Goal: Task Accomplishment & Management: Manage account settings

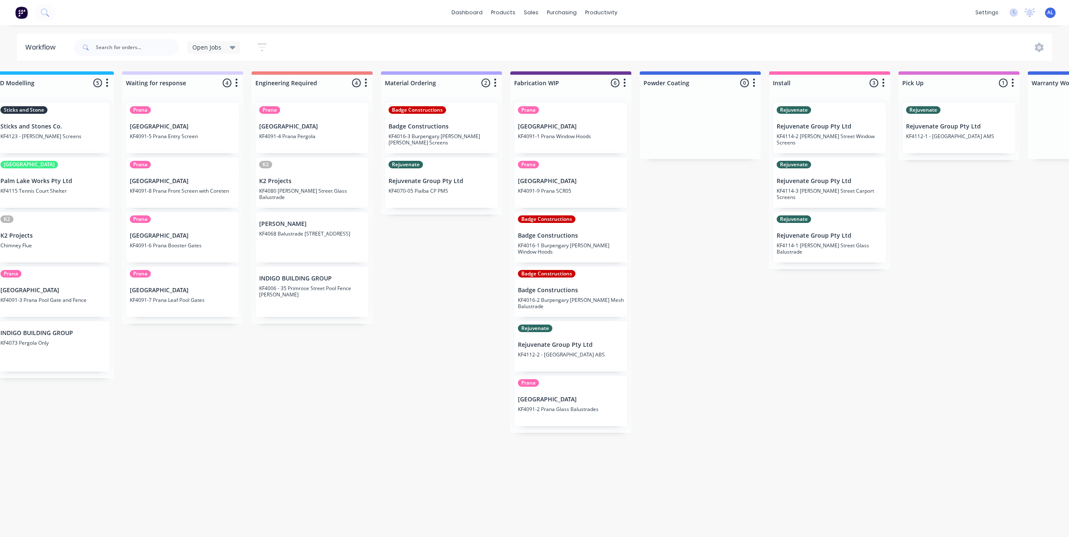
scroll to position [2, 420]
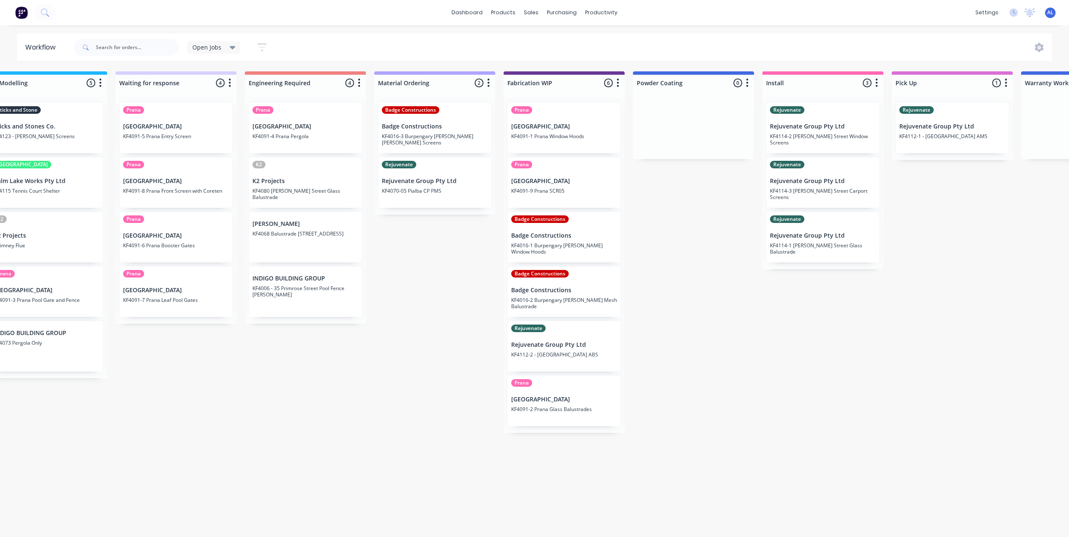
click at [696, 301] on div "Submitted 6 Status colour #273444 hex #273444 Save Cancel Summaries Total order…" at bounding box center [578, 301] width 2009 height 461
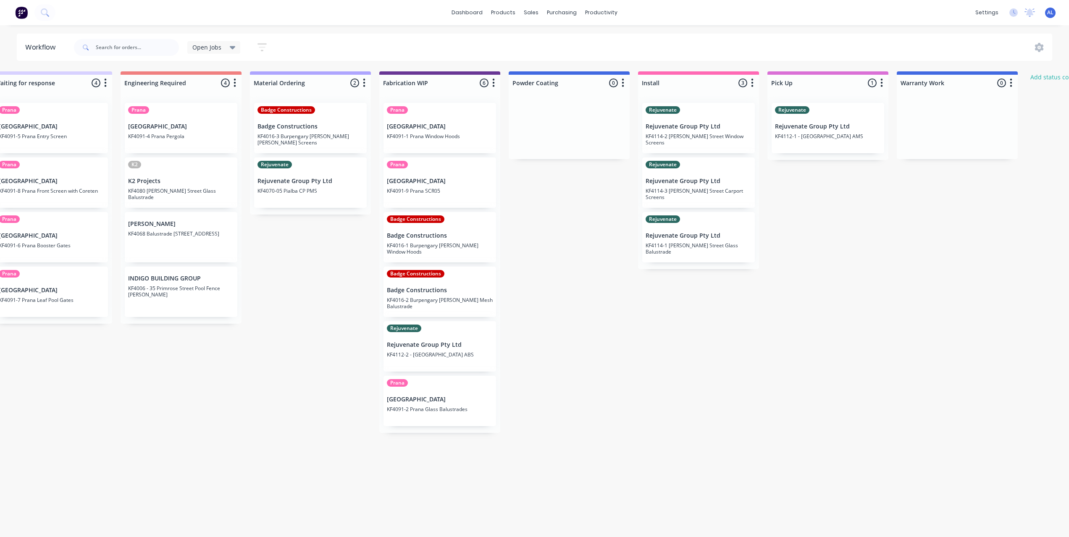
scroll to position [2, 521]
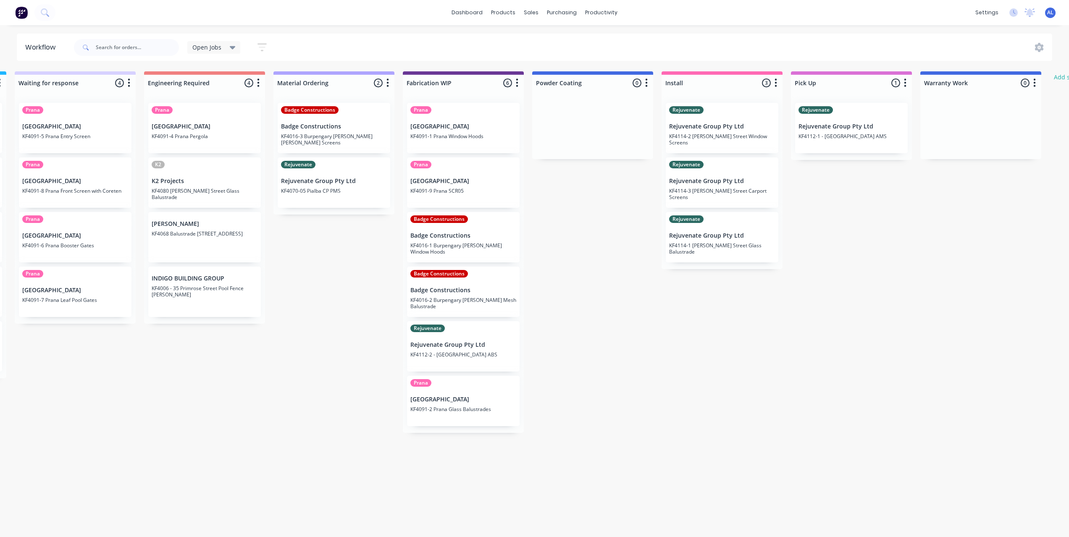
click at [569, 289] on div "Submitted 6 Status colour #273444 hex #273444 Save Cancel Summaries Total order…" at bounding box center [477, 301] width 2009 height 461
drag, startPoint x: 400, startPoint y: 291, endPoint x: 385, endPoint y: 291, distance: 14.7
click at [400, 291] on div "Submitted 6 Status colour #273444 hex #273444 Save Cancel Summaries Total order…" at bounding box center [477, 301] width 2009 height 461
click at [385, 291] on div "Submitted 6 Status colour #273444 hex #273444 Save Cancel Summaries Total order…" at bounding box center [477, 301] width 2009 height 461
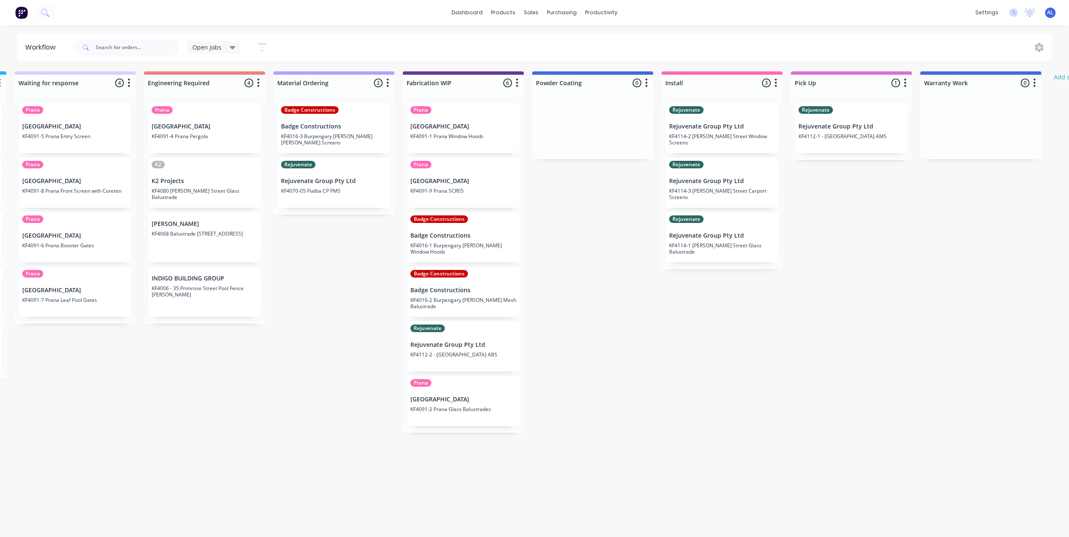
click at [559, 293] on div "Submitted 6 Status colour #273444 hex #273444 Save Cancel Summaries Total order…" at bounding box center [477, 301] width 2009 height 461
click at [638, 352] on div "Submitted 6 Status colour #273444 hex #273444 Save Cancel Summaries Total order…" at bounding box center [477, 301] width 2009 height 461
click at [288, 360] on div "Submitted 6 Status colour #273444 hex #273444 Save Cancel Summaries Total order…" at bounding box center [477, 301] width 2009 height 461
click at [347, 280] on div "Submitted 6 Status colour #273444 hex #273444 Save Cancel Summaries Total order…" at bounding box center [477, 301] width 2009 height 461
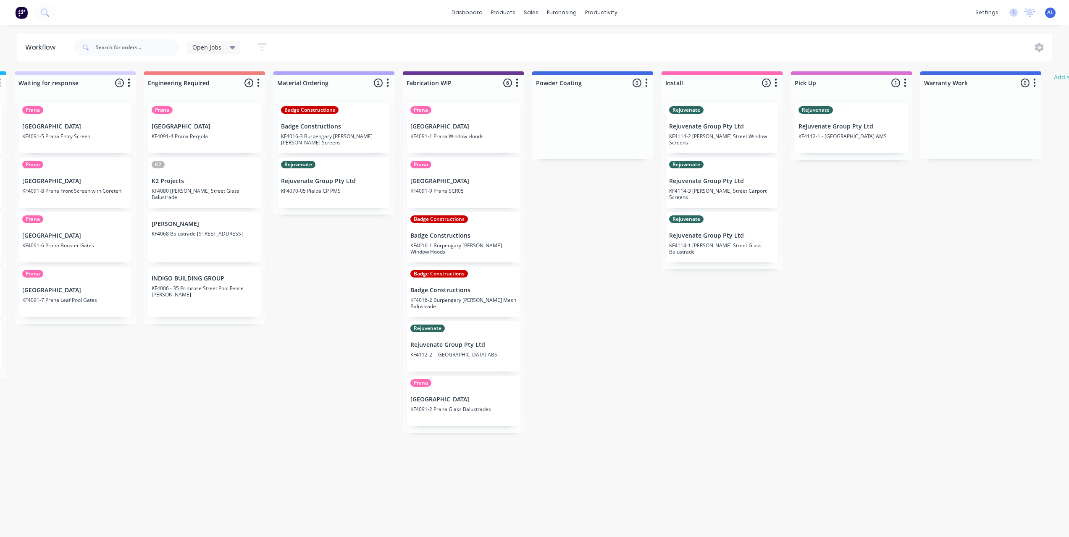
click at [357, 291] on div "Submitted 6 Status colour #273444 hex #273444 Save Cancel Summaries Total order…" at bounding box center [477, 301] width 2009 height 461
click at [589, 432] on div "Submitted 6 Status colour #273444 hex #273444 Save Cancel Summaries Total order…" at bounding box center [477, 301] width 2009 height 461
click at [599, 285] on div "Submitted 6 Status colour #273444 hex #273444 Save Cancel Summaries Total order…" at bounding box center [477, 301] width 2009 height 461
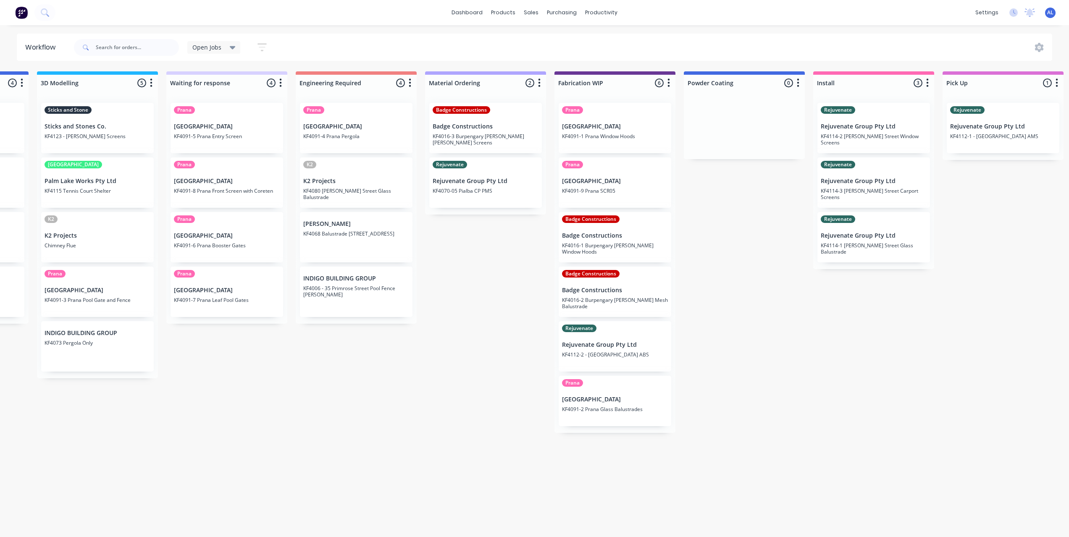
scroll to position [0, 370]
click at [513, 486] on div "Submitted 6 Status colour #273444 hex #273444 Save Cancel Summaries Total order…" at bounding box center [627, 301] width 2009 height 461
click at [543, 453] on div "Submitted 6 Status colour #273444 hex #273444 Save Cancel Summaries Total order…" at bounding box center [627, 301] width 2009 height 461
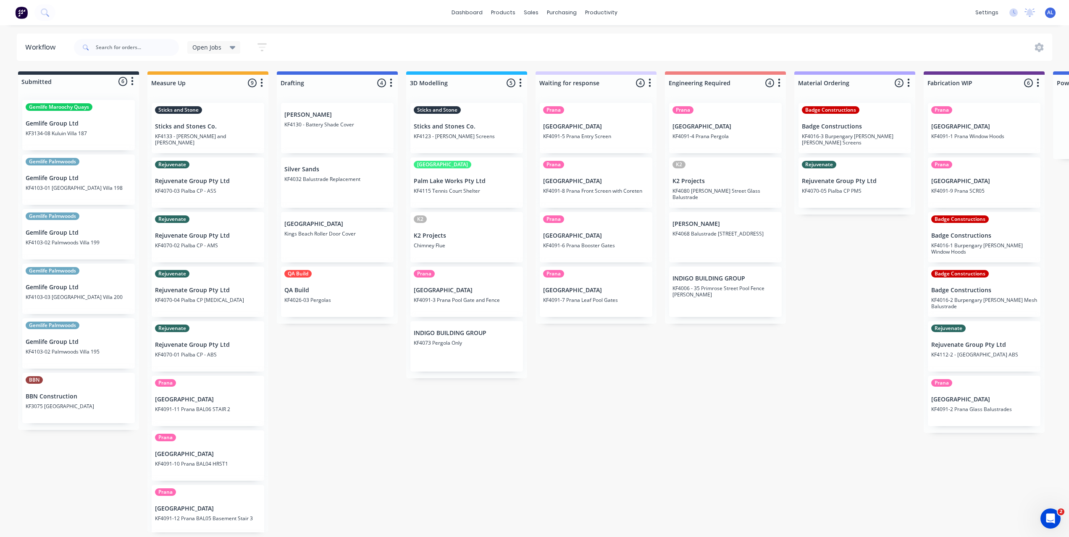
click at [319, 421] on div "Submitted 6 Status colour #273444 hex #273444 Save Cancel Summaries Total order…" at bounding box center [998, 301] width 2009 height 461
click at [360, 419] on div "Submitted 6 Status colour #273444 hex #273444 Save Cancel Summaries Total order…" at bounding box center [998, 301] width 2009 height 461
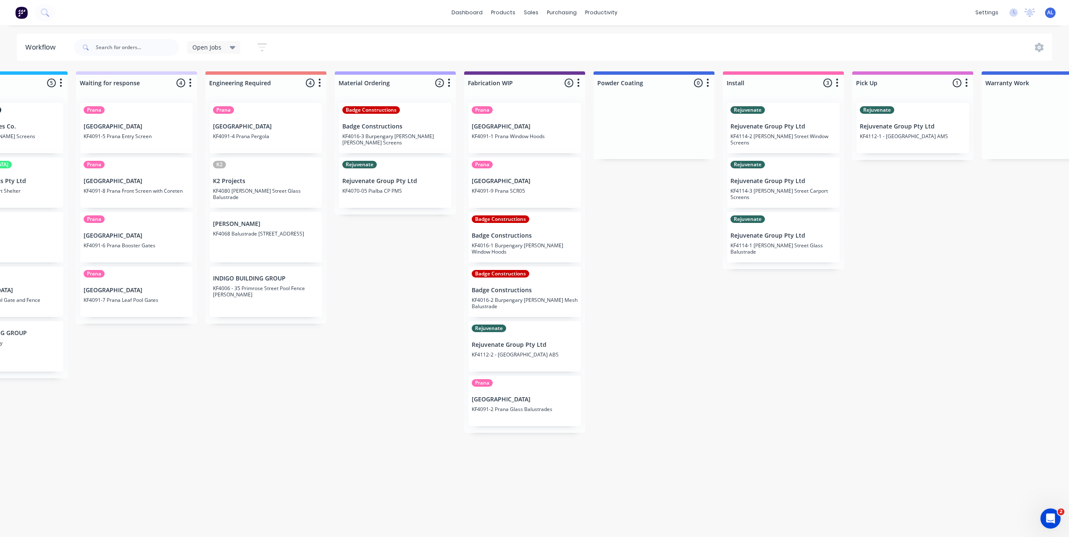
scroll to position [0, 437]
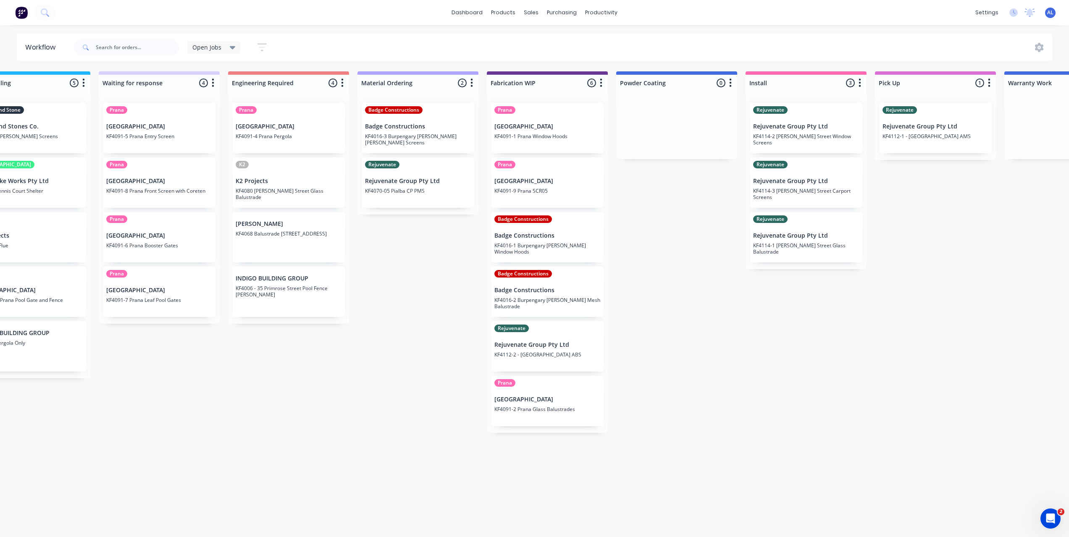
click at [647, 352] on div "Submitted 6 Status colour #273444 hex #273444 Save Cancel Summaries Total order…" at bounding box center [561, 301] width 2009 height 461
click at [655, 344] on div "Submitted 6 Status colour #273444 hex #273444 Save Cancel Summaries Total order…" at bounding box center [561, 301] width 2009 height 461
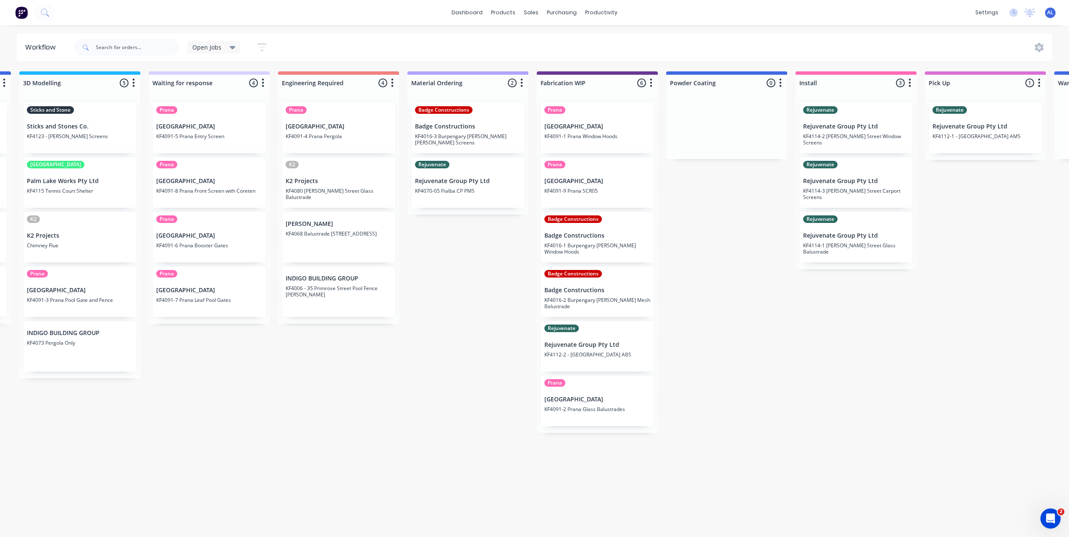
scroll to position [0, 386]
click at [497, 487] on div "Submitted 6 Status colour #273444 hex #273444 Save Cancel Summaries Total order…" at bounding box center [611, 301] width 2009 height 461
click at [501, 390] on div "Submitted 6 Status colour #273444 hex #273444 Save Cancel Summaries Total order…" at bounding box center [611, 301] width 2009 height 461
click at [549, 452] on div "Submitted 6 Status colour #273444 hex #273444 Save Cancel Summaries Total order…" at bounding box center [611, 301] width 2009 height 461
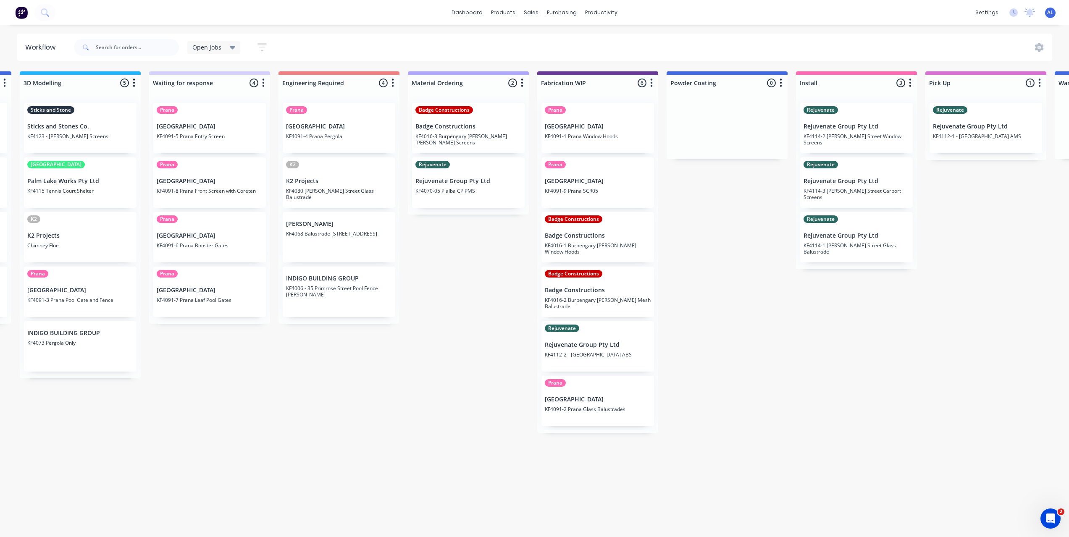
click at [430, 486] on div "Submitted 6 Status colour #273444 hex #273444 Save Cancel Summaries Total order…" at bounding box center [611, 301] width 2009 height 461
click at [401, 366] on div "Submitted 6 Status colour #273444 hex #273444 Save Cancel Summaries Total order…" at bounding box center [611, 301] width 2009 height 461
click at [356, 438] on div "Submitted 6 Status colour #273444 hex #273444 Save Cancel Summaries Total order…" at bounding box center [611, 301] width 2009 height 461
click at [307, 377] on div "Submitted 6 Status colour #273444 hex #273444 Save Cancel Summaries Total order…" at bounding box center [611, 301] width 2009 height 461
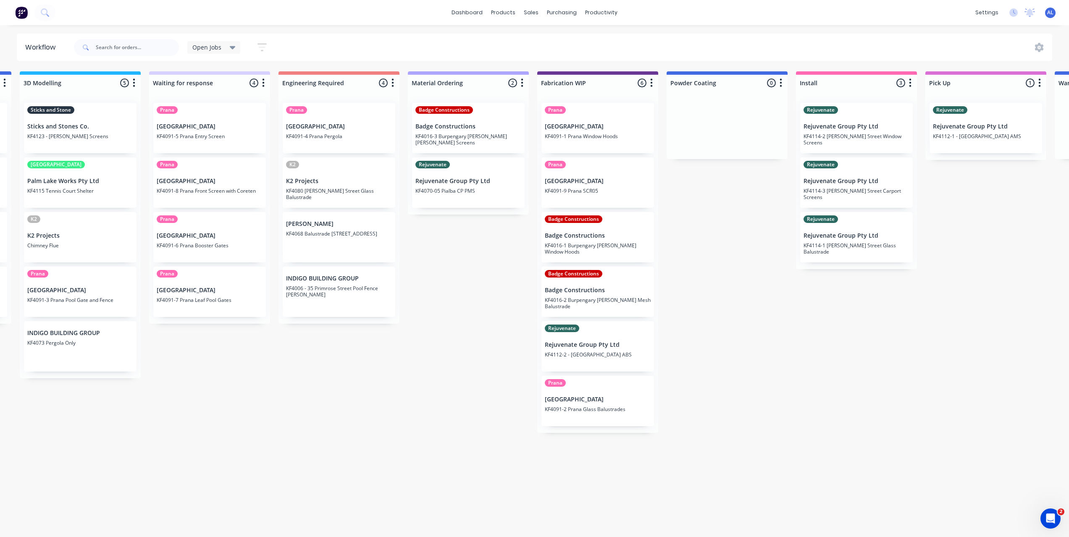
click at [307, 377] on div "Submitted 6 Status colour #273444 hex #273444 Save Cancel Summaries Total order…" at bounding box center [611, 301] width 2009 height 461
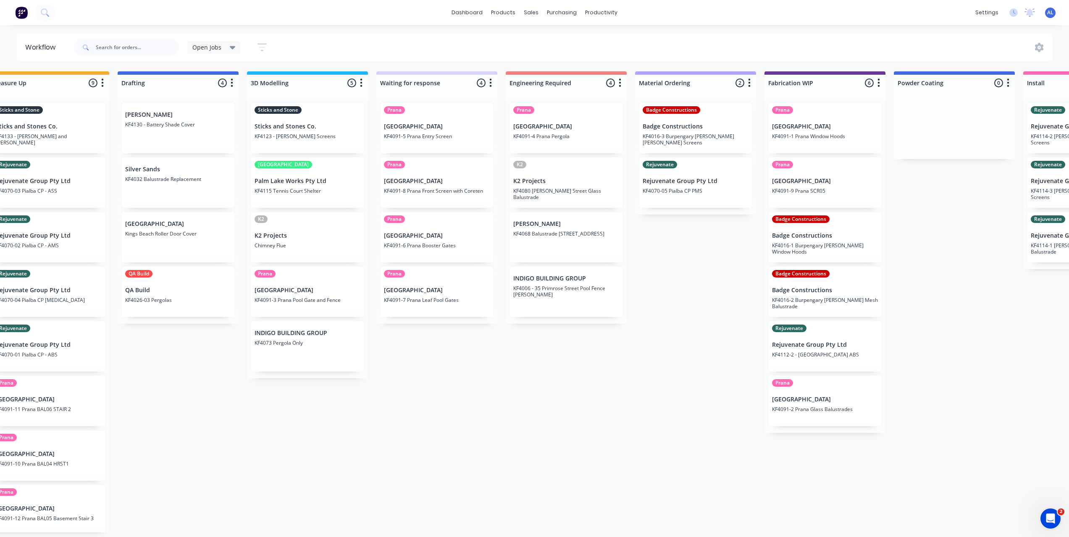
scroll to position [2, 185]
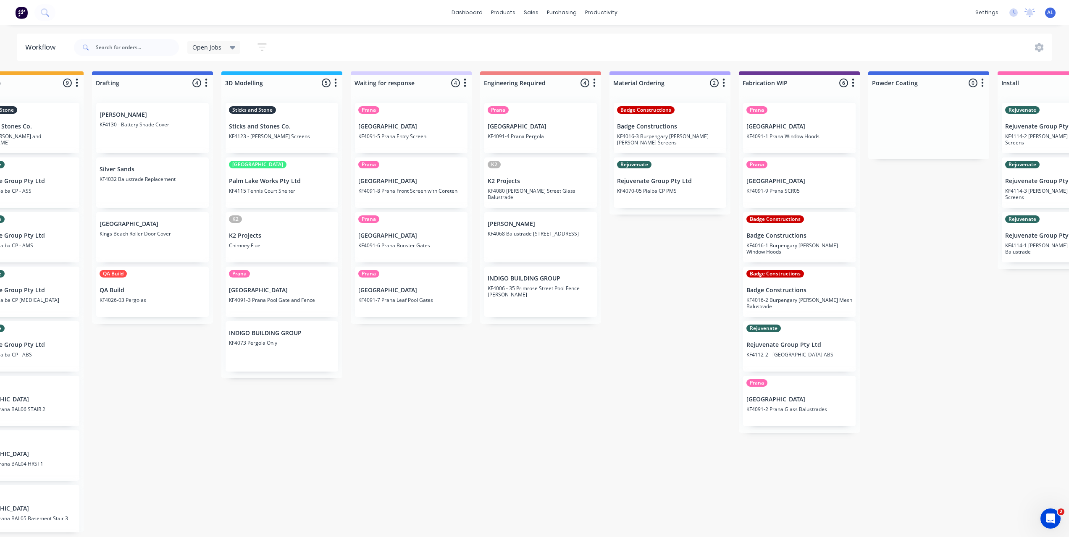
click at [482, 377] on div "Submitted 6 Status colour #273444 hex #273444 Save Cancel Summaries Total order…" at bounding box center [813, 301] width 2009 height 461
click at [462, 398] on div "Submitted 6 Status colour #273444 hex #273444 Save Cancel Summaries Total order…" at bounding box center [813, 301] width 2009 height 461
click at [446, 395] on div "Submitted 6 Status colour #273444 hex #273444 Save Cancel Summaries Total order…" at bounding box center [813, 301] width 2009 height 461
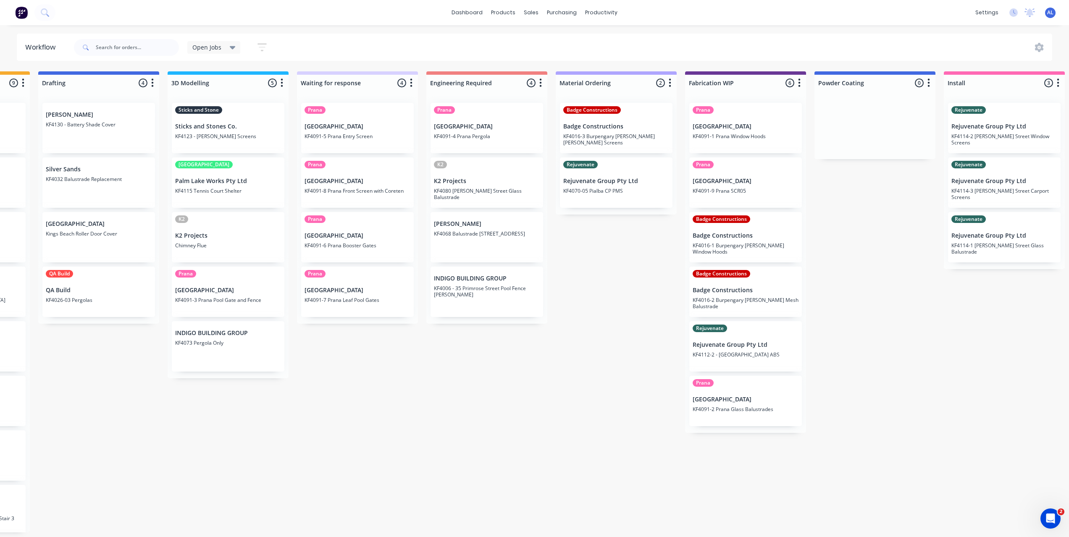
scroll to position [2, 235]
click at [380, 427] on div "Submitted 6 Status colour #273444 hex #273444 Save Cancel Summaries Total order…" at bounding box center [763, 301] width 2009 height 461
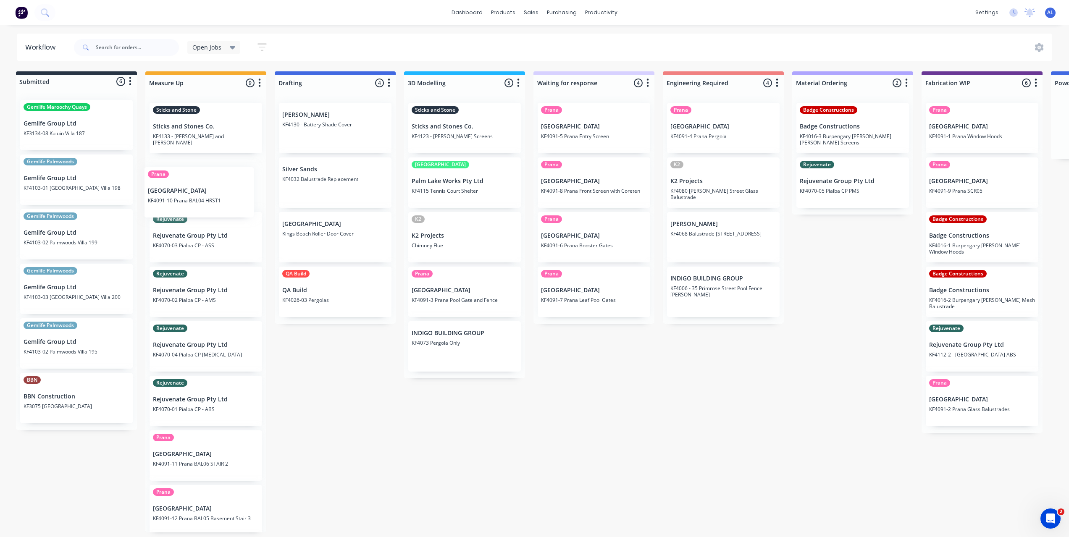
scroll to position [2, 0]
drag, startPoint x: 145, startPoint y: 428, endPoint x: 179, endPoint y: 185, distance: 245.9
click at [179, 185] on div "Sticks and Stone Sticks and Stones Co. KF4133 - [PERSON_NAME] and [PERSON_NAME]…" at bounding box center [207, 314] width 121 height 436
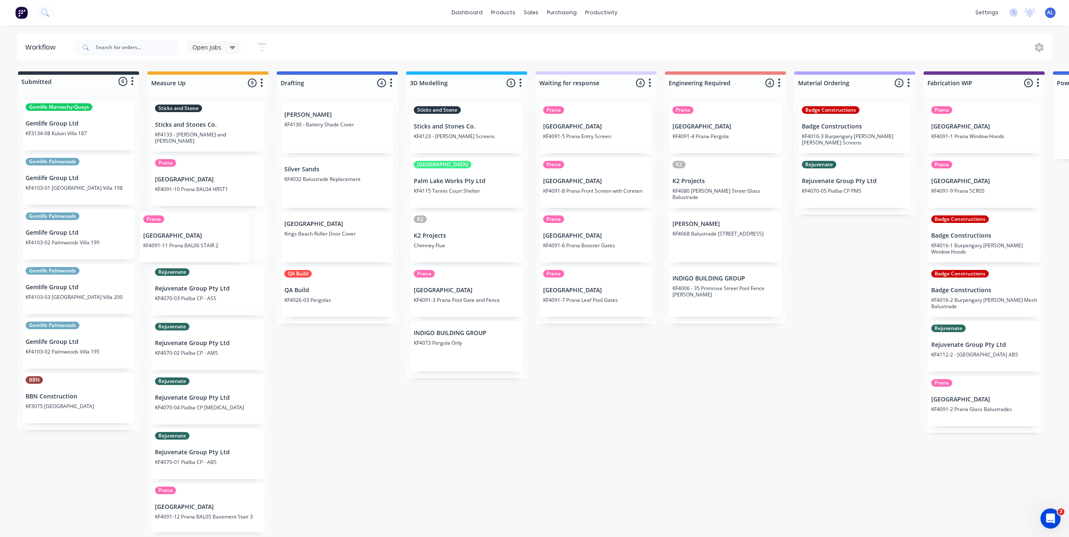
drag, startPoint x: 187, startPoint y: 453, endPoint x: 174, endPoint y: 232, distance: 221.2
click at [174, 232] on div "Sticks and Stone Sticks and Stones Co. KF4133 - [PERSON_NAME] and [PERSON_NAME]…" at bounding box center [207, 314] width 121 height 436
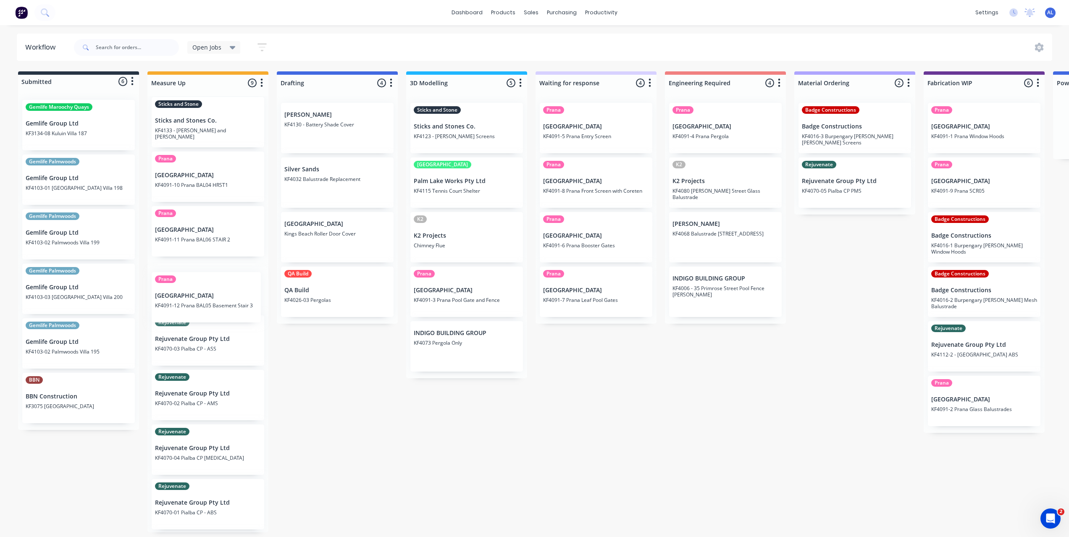
drag, startPoint x: 187, startPoint y: 499, endPoint x: 187, endPoint y: 302, distance: 196.9
click at [187, 302] on div "Sticks and Stone Sticks and Stones Co. KF4133 - [PERSON_NAME] and [PERSON_NAME]…" at bounding box center [207, 314] width 121 height 436
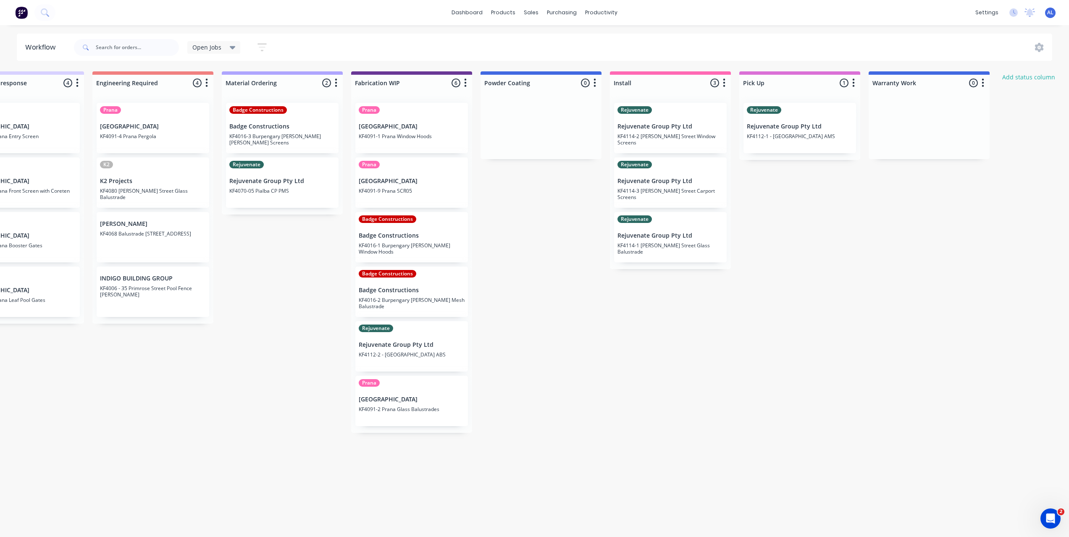
scroll to position [0, 571]
click at [498, 459] on div "Submitted 6 Status colour #273444 hex #273444 Save Cancel Summaries Total order…" at bounding box center [427, 301] width 2009 height 461
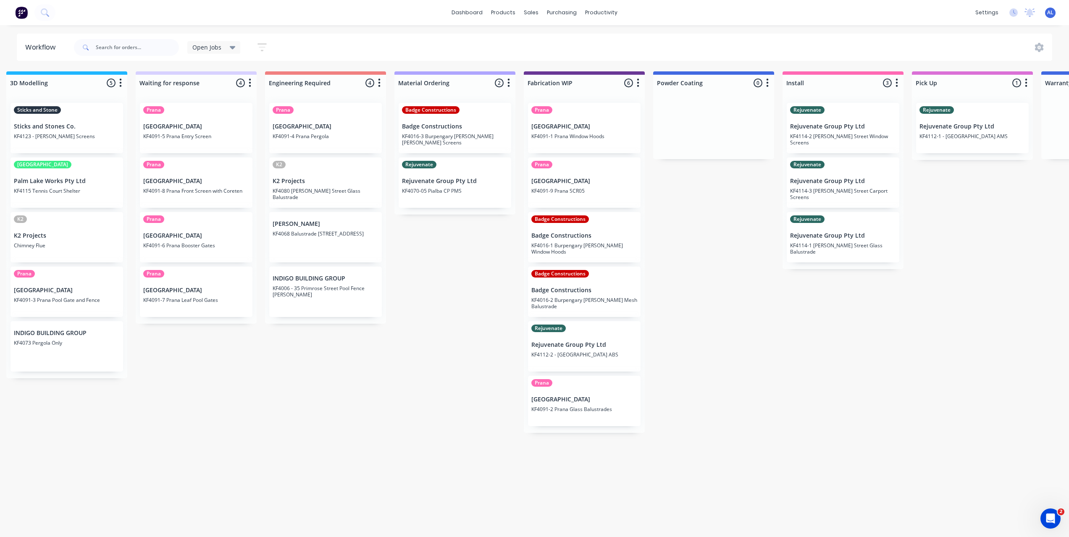
scroll to position [0, 386]
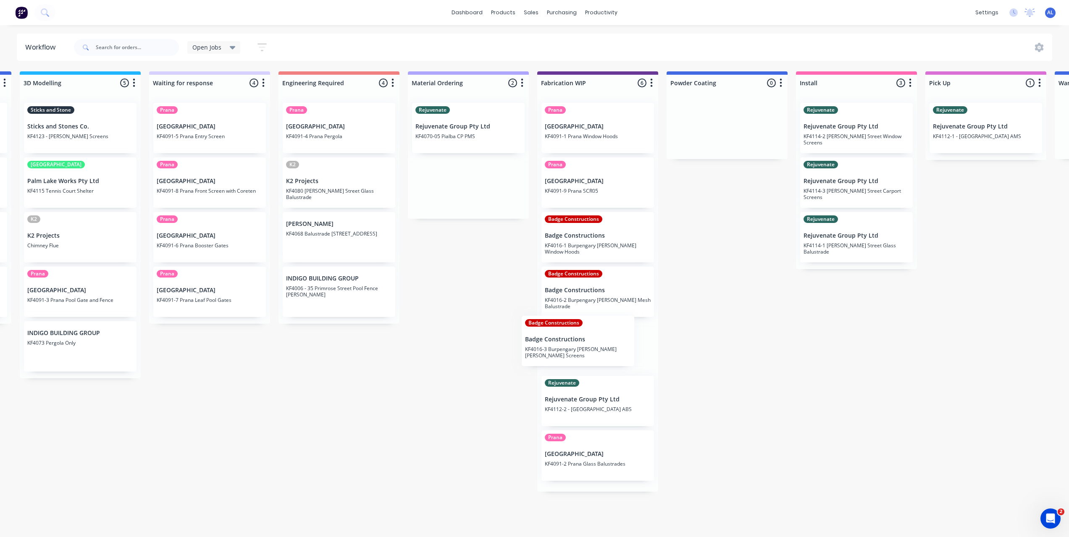
drag, startPoint x: 455, startPoint y: 123, endPoint x: 596, endPoint y: 332, distance: 252.1
click at [596, 332] on div "Submitted 6 Status colour #273444 hex #273444 Save Cancel Summaries Total order…" at bounding box center [611, 301] width 2009 height 461
click at [500, 316] on div "Submitted 6 Status colour #273444 hex #273444 Save Cancel Summaries Total order…" at bounding box center [611, 301] width 2009 height 461
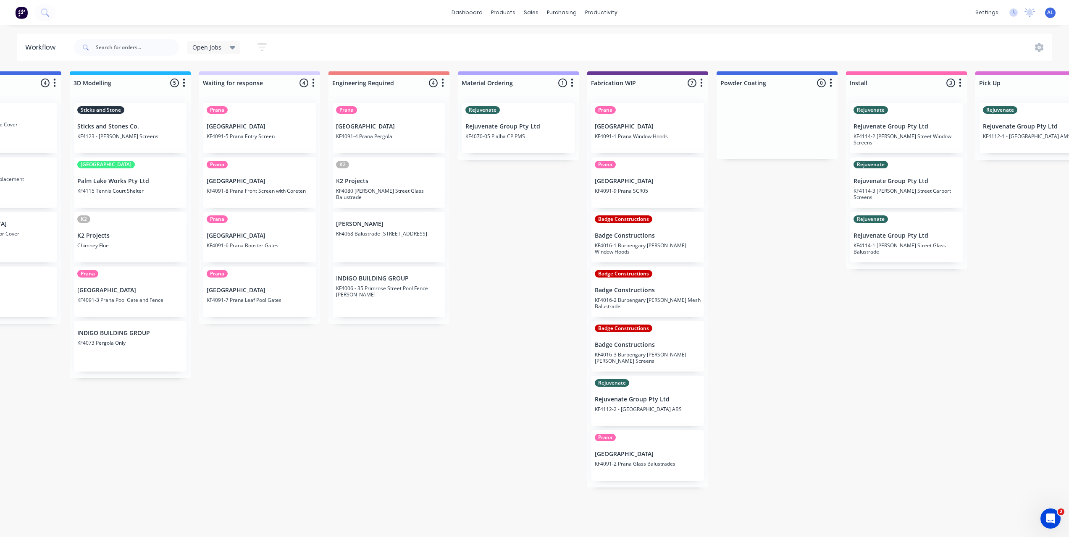
scroll to position [0, 336]
click at [403, 394] on div "Submitted 6 Status colour #273444 hex #273444 Save Cancel Summaries Total order…" at bounding box center [662, 301] width 2009 height 461
click at [375, 397] on div "Submitted 6 Status colour #273444 hex #273444 Save Cancel Summaries Total order…" at bounding box center [662, 301] width 2009 height 461
click at [484, 409] on div "Submitted 6 Status colour #273444 hex #273444 Save Cancel Summaries Total order…" at bounding box center [662, 301] width 2009 height 461
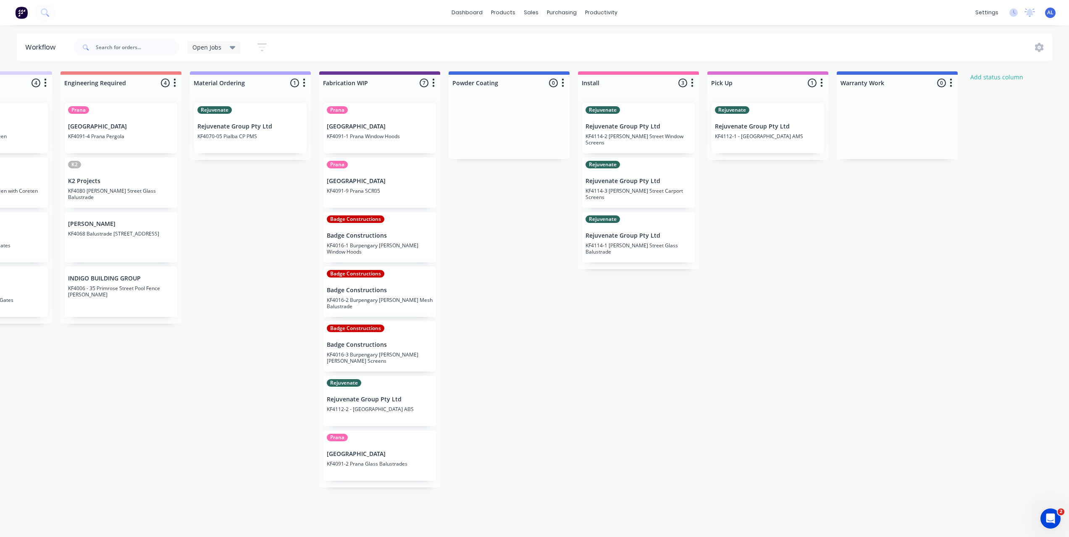
scroll to position [2, 605]
click at [565, 38] on link "Purchase Orders" at bounding box center [596, 41] width 111 height 17
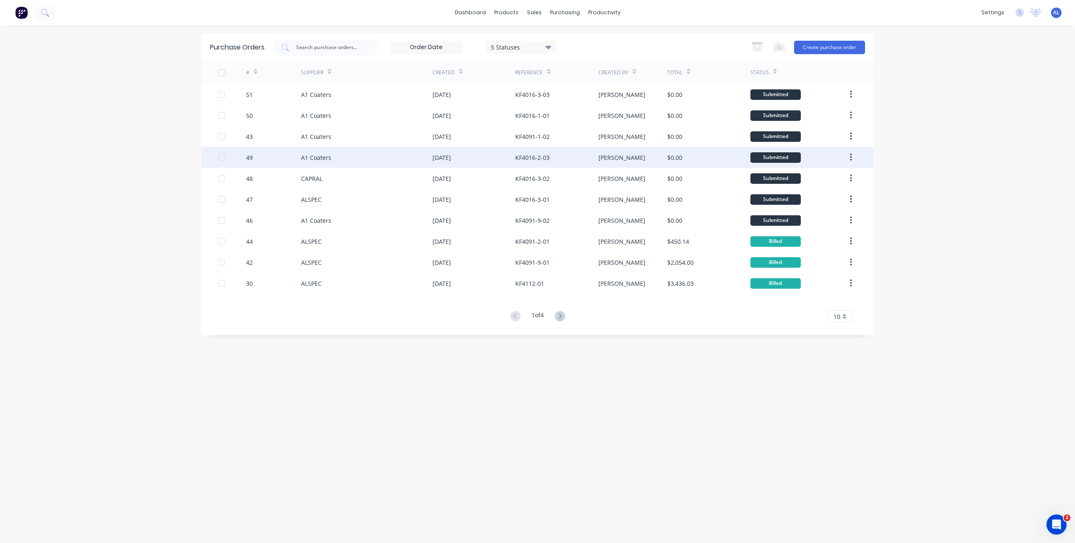
click at [503, 157] on div "[DATE]" at bounding box center [473, 157] width 83 height 21
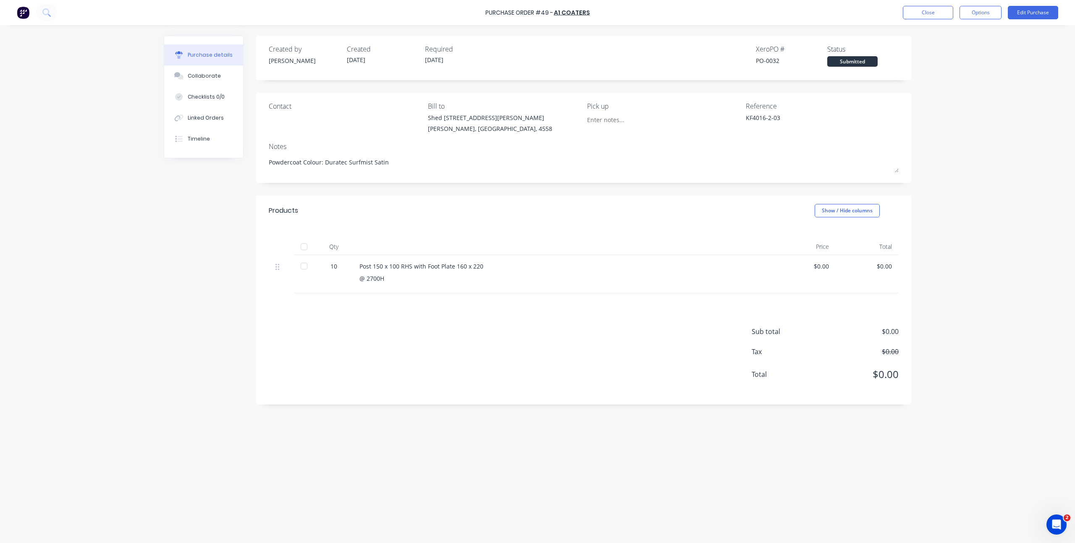
click at [347, 355] on div "Sub total $0.00 Tax $0.00 Total $0.00" at bounding box center [583, 349] width 655 height 111
click at [174, 267] on div "Created by [PERSON_NAME] Created [DATE] Required [DATE] Xero PO # PO-0032 Statu…" at bounding box center [537, 282] width 747 height 493
click at [198, 149] on div "Purchase details Collaborate Checklists 0/0 Linked Orders Timeline" at bounding box center [203, 97] width 79 height 122
click at [198, 147] on button "Timeline" at bounding box center [203, 138] width 79 height 21
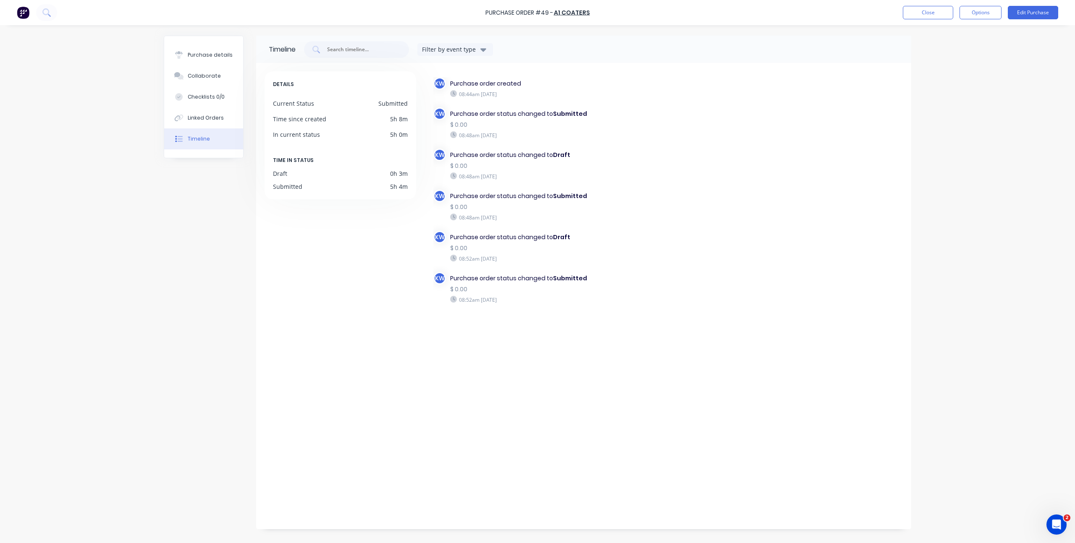
click at [163, 249] on div "Purchase details Collaborate Checklists 0/0 Linked Orders Timeline Timeline Fil…" at bounding box center [537, 258] width 764 height 501
click at [939, 10] on button "Close" at bounding box center [928, 12] width 50 height 13
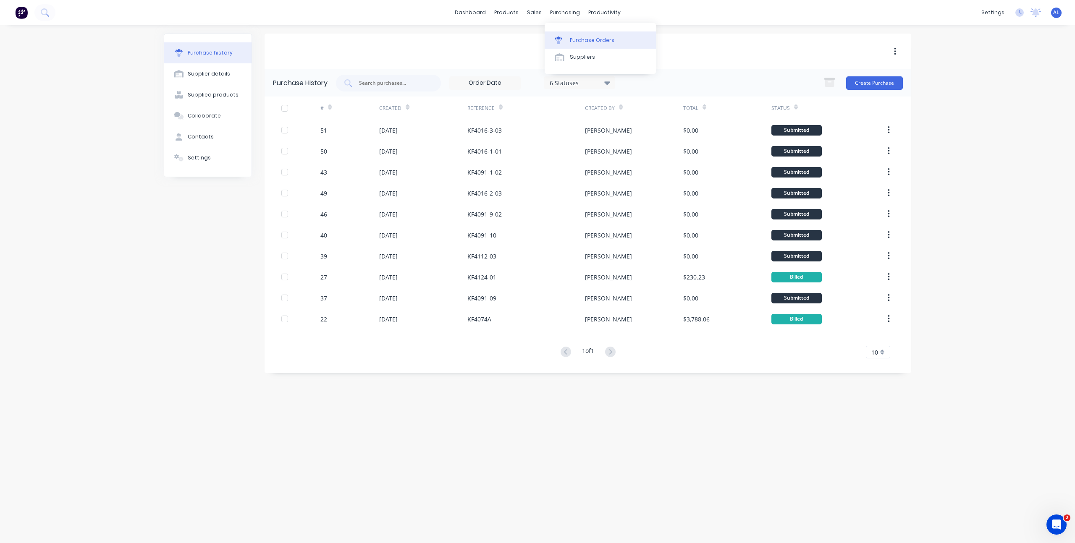
click at [561, 37] on icon at bounding box center [559, 41] width 8 height 8
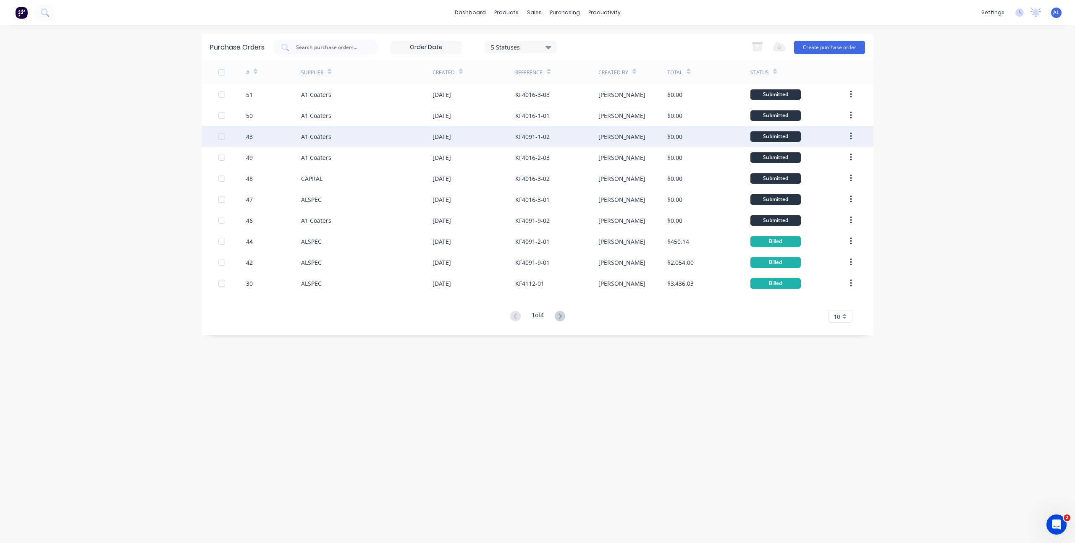
click at [434, 136] on div "[DATE]" at bounding box center [441, 136] width 18 height 9
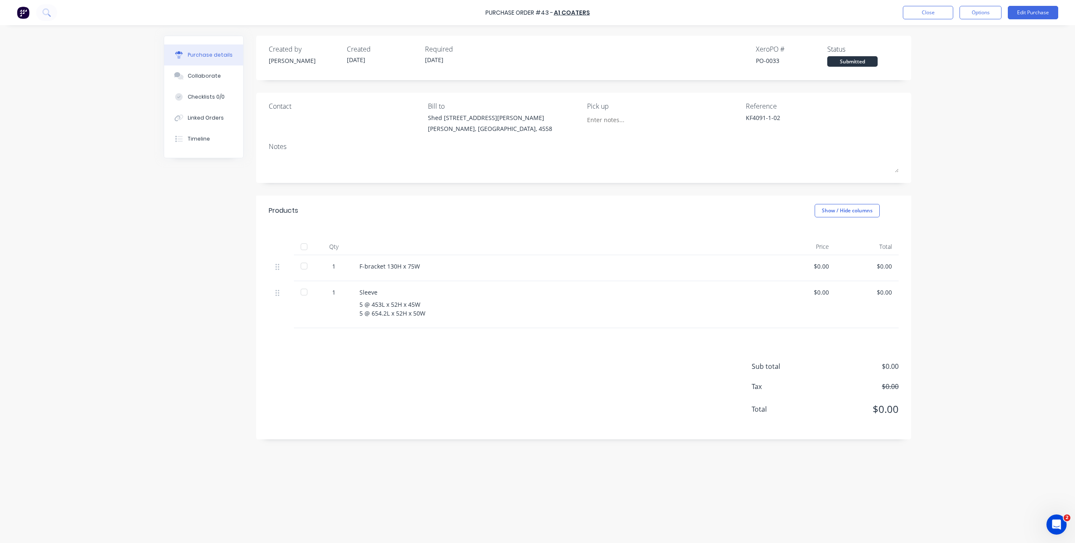
click at [389, 354] on div "Sub total $0.00 Tax $0.00 Total $0.00" at bounding box center [583, 383] width 655 height 111
click at [401, 357] on div "Sub total $0.00 Tax $0.00 Total $0.00" at bounding box center [583, 383] width 655 height 111
click at [926, 16] on button "Close" at bounding box center [928, 12] width 50 height 13
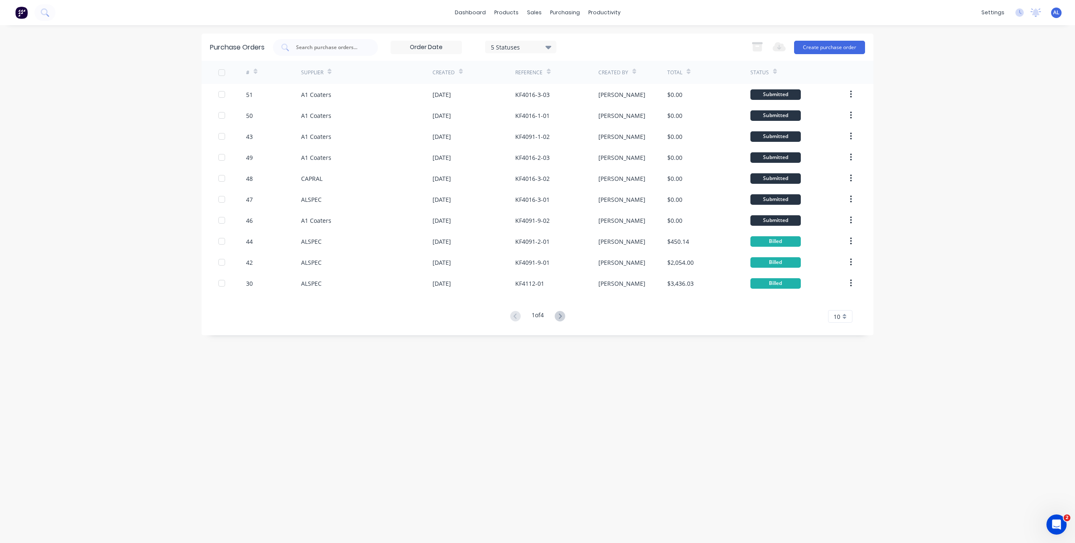
click at [344, 362] on div "Purchase Orders 5 Statuses 5 Statuses Export to Excel (XLSX) Create purchase or…" at bounding box center [538, 284] width 672 height 501
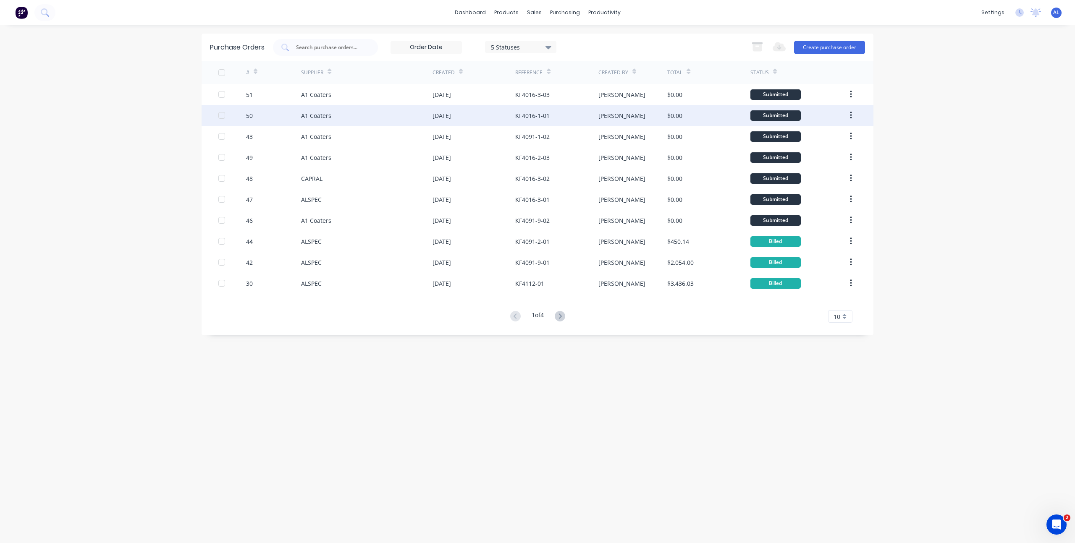
click at [363, 113] on div "A1 Coaters" at bounding box center [366, 115] width 131 height 21
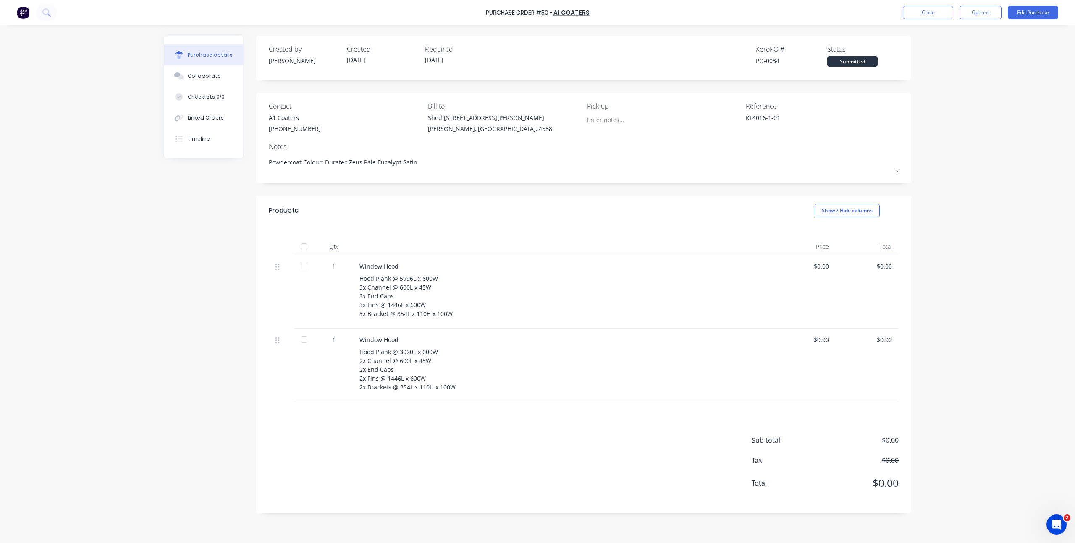
click at [143, 301] on div "Purchase Order #50 - A1 Coaters Close Options Edit Purchase Purchase details Co…" at bounding box center [537, 271] width 1075 height 543
click at [396, 446] on div "Sub total $0.00 Tax $0.00 Total $0.00" at bounding box center [583, 457] width 655 height 111
click at [367, 306] on div "Hood Plank @ 5996L x 600W 3x Channel @ 600L x 45W 3x End Caps 3x Fins @ 1446L x…" at bounding box center [562, 296] width 406 height 44
click at [1022, 19] on button "Edit Purchase" at bounding box center [1033, 12] width 50 height 13
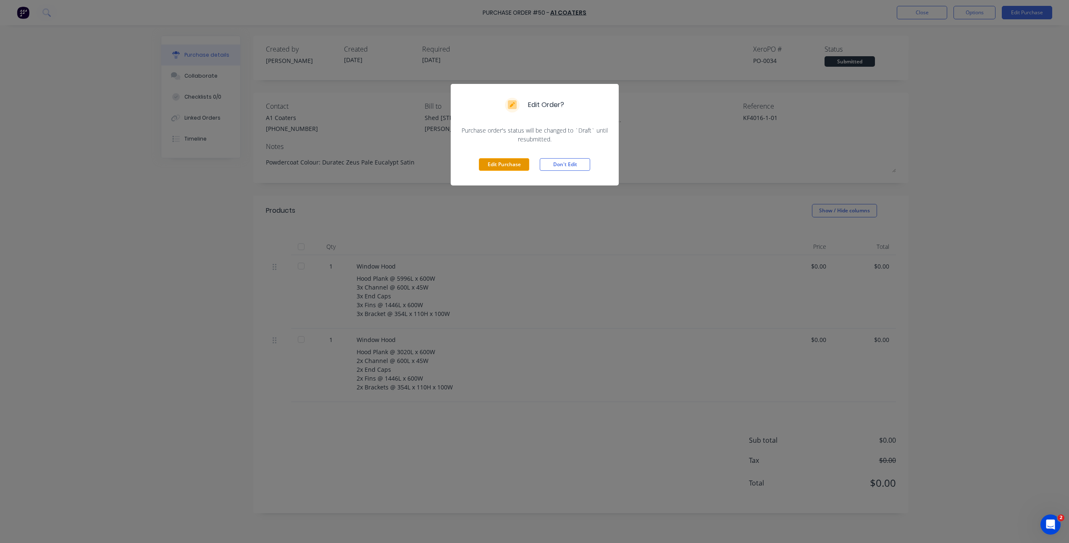
click at [516, 159] on button "Edit Purchase" at bounding box center [504, 164] width 50 height 13
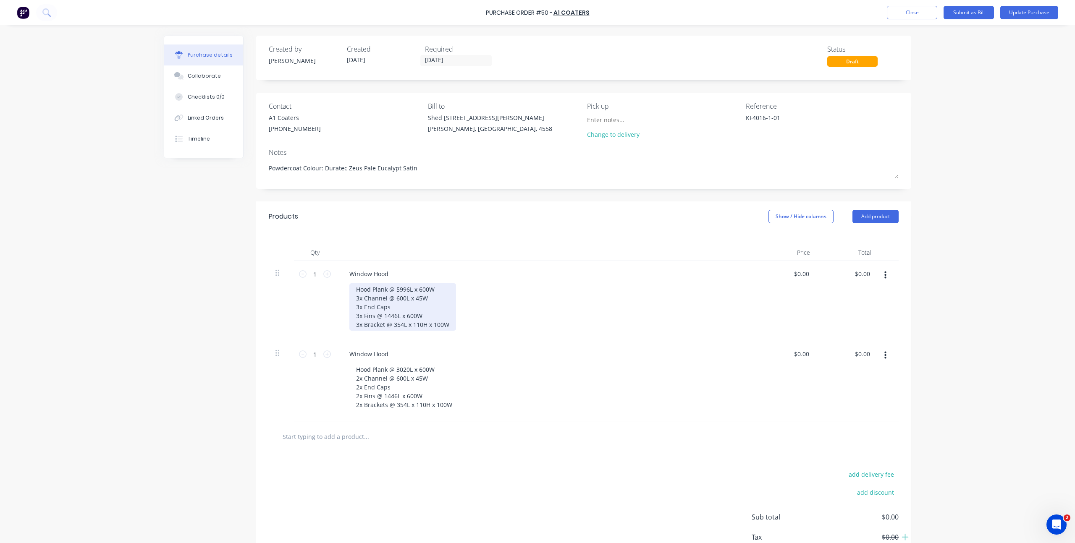
type textarea "x"
click at [362, 317] on div "Hood Plank @ 5996L x 600W 3x Channel @ 600L x 45W 3x End Caps 3x Fins @ 1446L x…" at bounding box center [402, 306] width 107 height 47
click at [414, 309] on div "Hood Plank @ 5996L x 600W 3x Channel @ 600L x 45W 3x End Caps 3x Plank Fins @ 1…" at bounding box center [402, 306] width 107 height 47
click at [397, 322] on div "Hood Plank @ 5996L x 600W 3x Channel @ 600L x 45W 3x End Caps 3x Plank Fins @ 1…" at bounding box center [402, 306] width 107 height 47
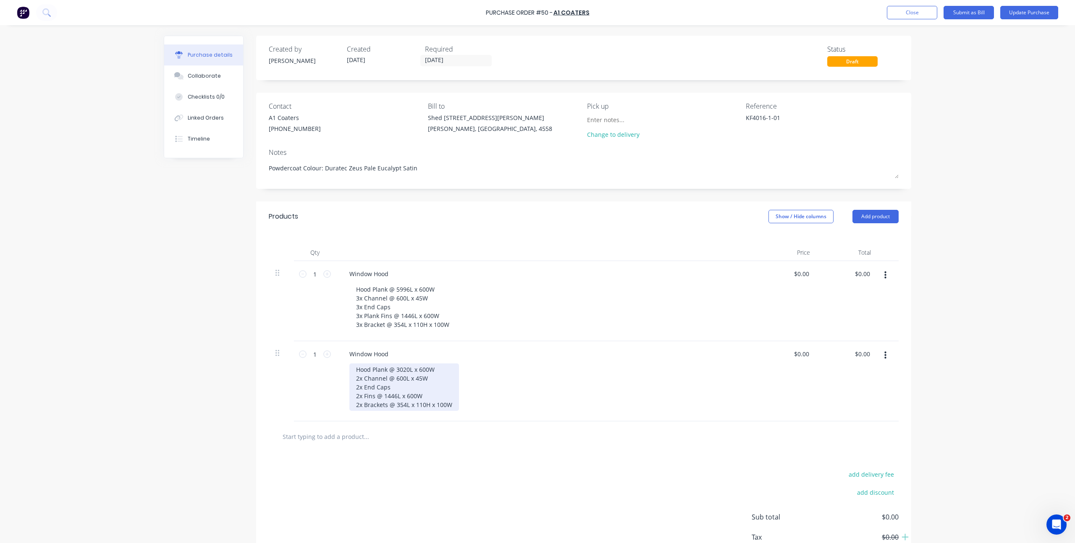
click at [373, 392] on div "Hood Plank @ 3020L x 600W 2x Channel @ 600L x 45W 2x End Caps 2x Fins @ 1446L x…" at bounding box center [404, 387] width 110 height 47
type textarea "x"
click at [361, 397] on div "Hood Plank @ 3020L x 600W 2x Channel @ 600L x 45W 2x End Caps 2x Fins @ 1446L x…" at bounding box center [404, 387] width 110 height 47
click at [381, 459] on div "add delivery fee add discount Sub total $0.00 Tax $0.00 Total $0.00" at bounding box center [583, 521] width 655 height 138
click at [403, 442] on input "text" at bounding box center [366, 436] width 168 height 17
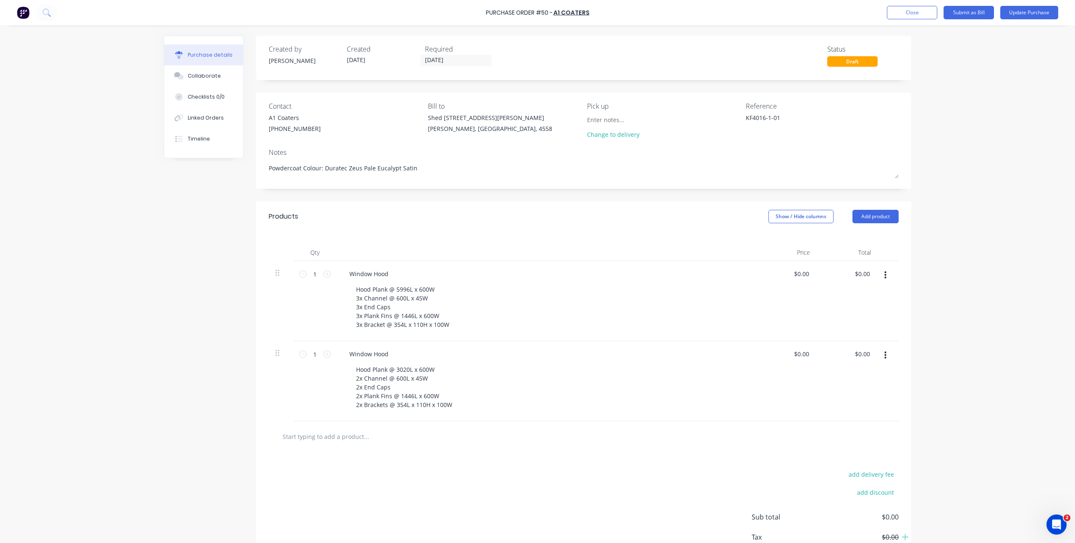
click at [187, 437] on div "Created by [PERSON_NAME] Created [DATE] Required [DATE] Status Draft Contact A1…" at bounding box center [537, 313] width 747 height 555
click at [168, 465] on div "Created by [PERSON_NAME] Created [DATE] Required [DATE] Status Draft Contact A1…" at bounding box center [537, 313] width 747 height 555
click at [931, 437] on div "Purchase Order #50 - A1 Coaters Add product Close Submit as Bill Update Purchas…" at bounding box center [537, 271] width 1075 height 543
click at [921, 448] on div "Purchase Order #50 - A1 Coaters Add product Close Submit as Bill Update Purchas…" at bounding box center [537, 271] width 1075 height 543
click at [964, 387] on div "Purchase Order #50 - A1 Coaters Add product Close Submit as Bill Update Purchas…" at bounding box center [537, 271] width 1075 height 543
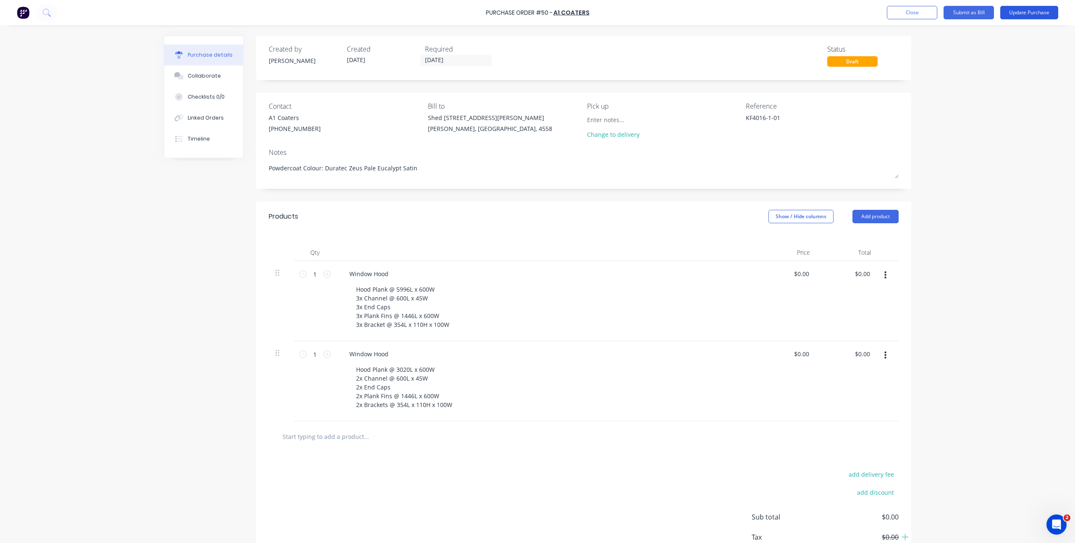
click at [1027, 13] on button "Update Purchase" at bounding box center [1029, 12] width 58 height 13
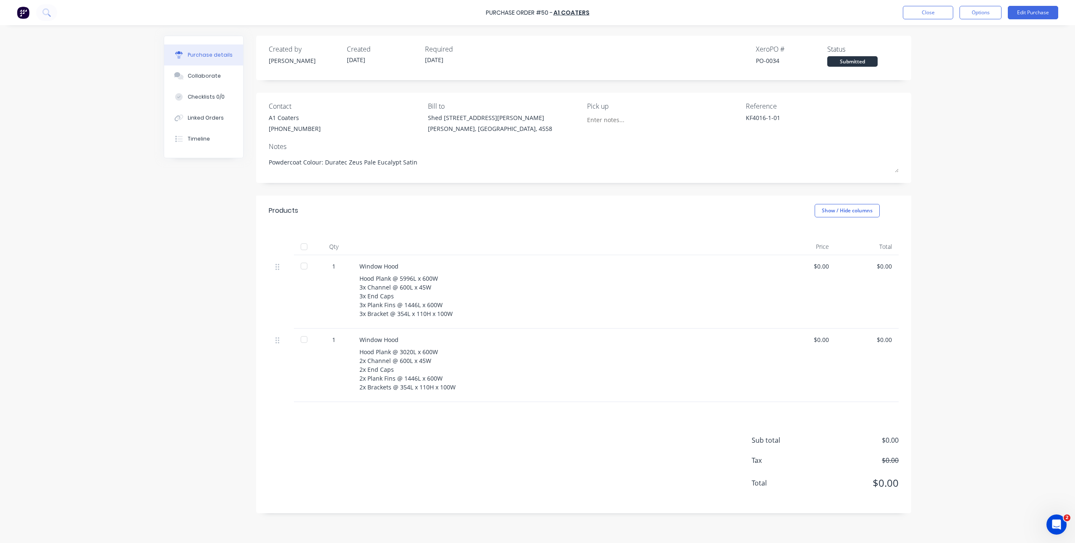
click at [983, 123] on div "Purchase Order #50 - A1 Coaters Close Options Edit Purchase Purchase details Co…" at bounding box center [537, 271] width 1075 height 543
click at [942, 17] on button "Close" at bounding box center [928, 12] width 50 height 13
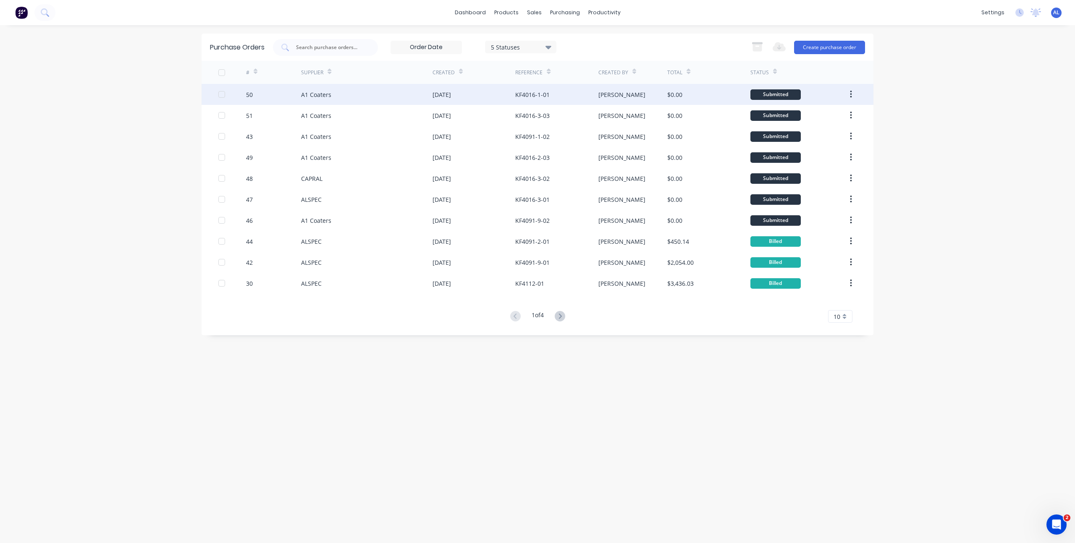
click at [392, 93] on div "A1 Coaters" at bounding box center [366, 94] width 131 height 21
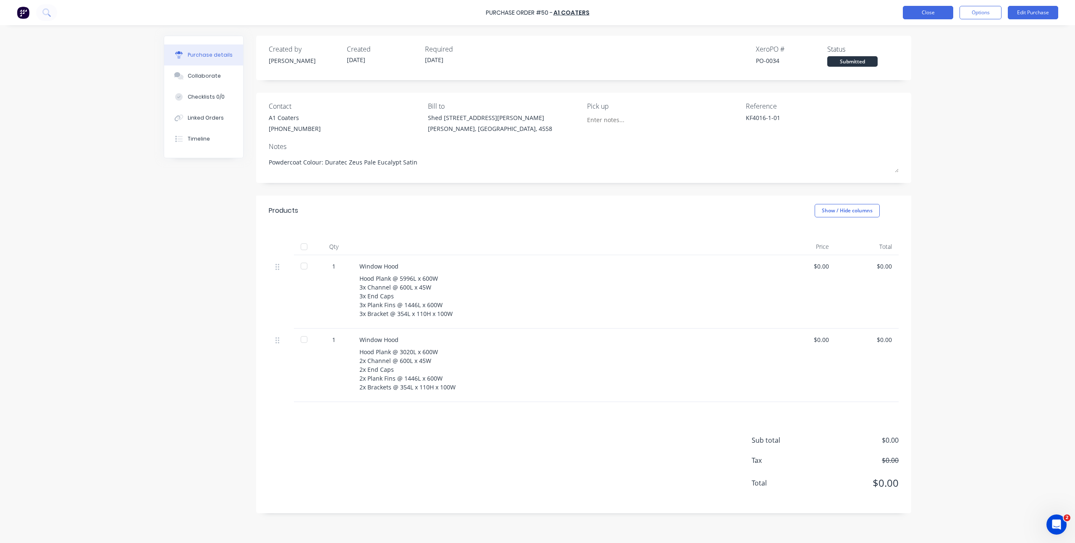
click at [935, 8] on button "Close" at bounding box center [928, 12] width 50 height 13
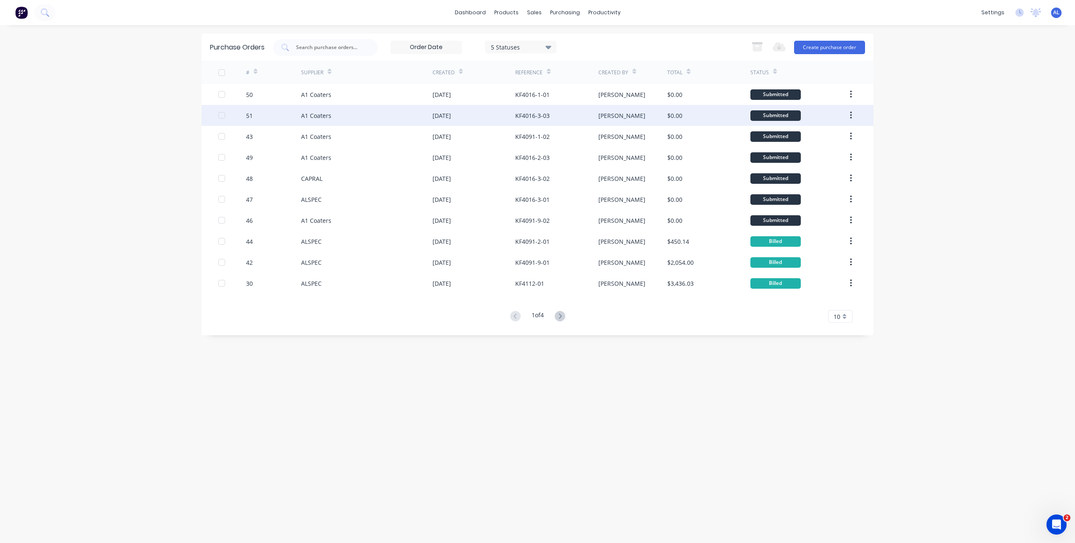
click at [409, 118] on div "A1 Coaters" at bounding box center [366, 115] width 131 height 21
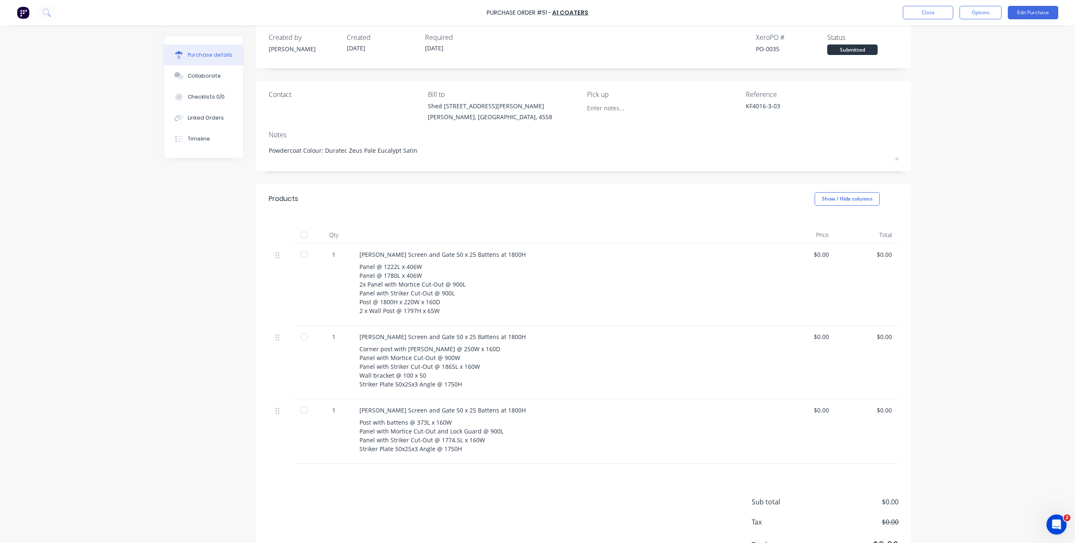
scroll to position [52, 0]
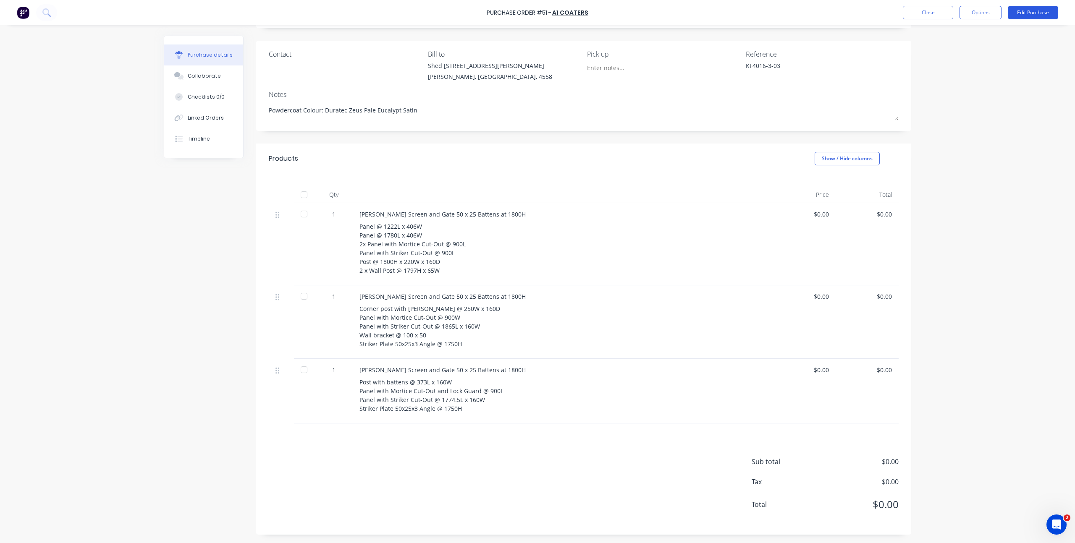
click at [1040, 12] on button "Edit Purchase" at bounding box center [1033, 12] width 50 height 13
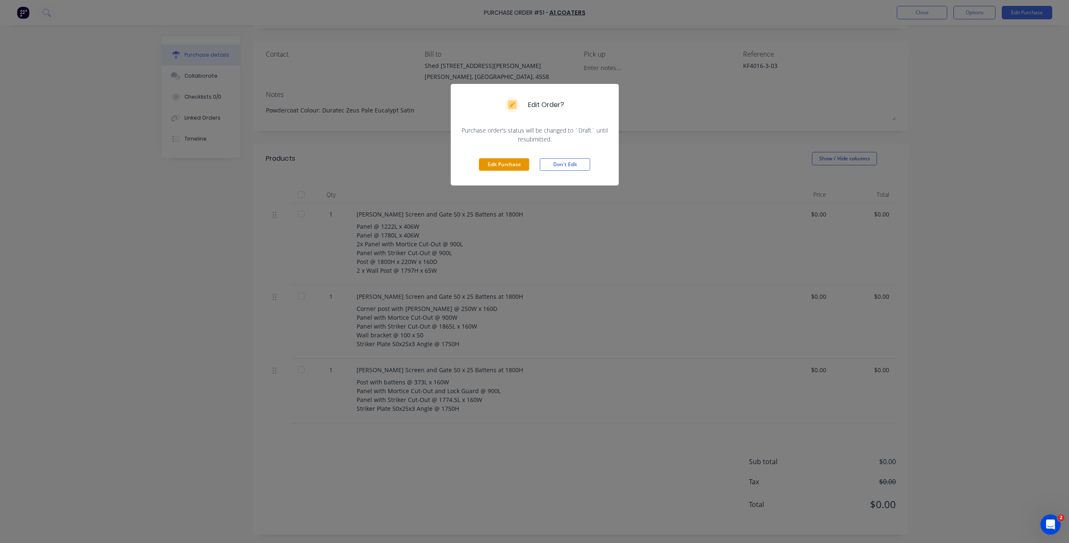
click at [518, 160] on button "Edit Purchase" at bounding box center [504, 164] width 50 height 13
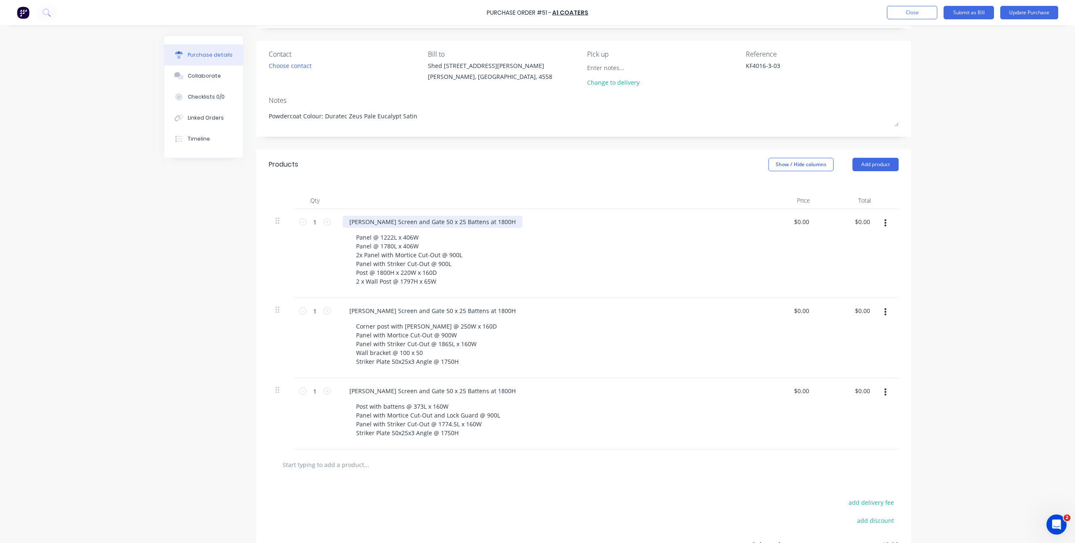
type textarea "x"
click at [481, 222] on div "[PERSON_NAME] Screen and Gate 50 x 25 Battens at 1800H" at bounding box center [433, 222] width 180 height 12
type textarea "x"
click at [478, 308] on div "[PERSON_NAME] Screen and Gate 50 x 25 Battens at 1800H" at bounding box center [433, 311] width 180 height 12
type textarea "x"
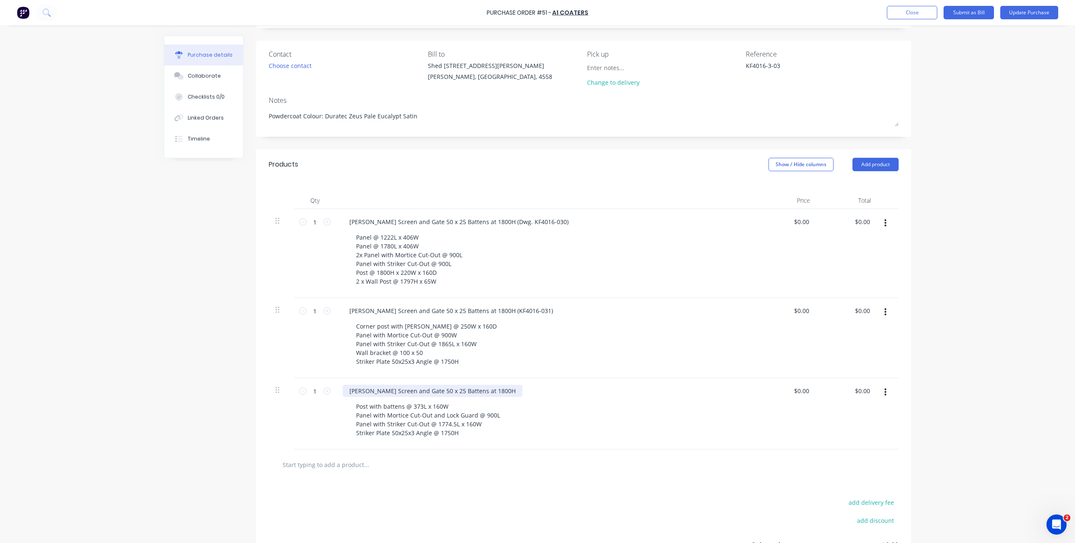
click at [483, 393] on div "[PERSON_NAME] Screen and Gate 50 x 25 Battens at 1800H" at bounding box center [433, 391] width 180 height 12
click at [561, 485] on div "add delivery fee add discount Sub total $0.00 Tax $0.00 Total $0.00" at bounding box center [583, 549] width 655 height 138
click at [522, 479] on div at bounding box center [584, 465] width 630 height 31
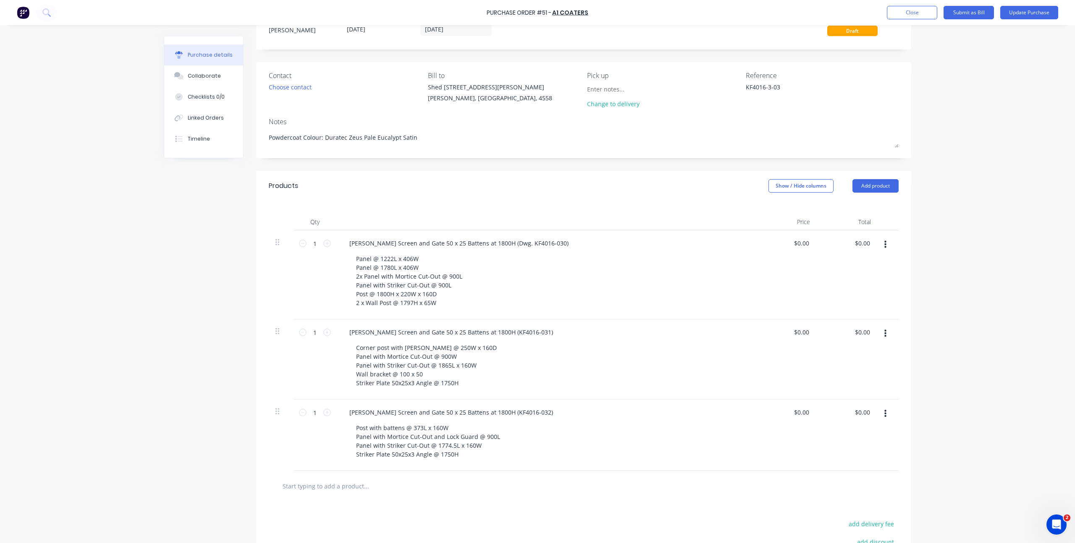
scroll to position [0, 0]
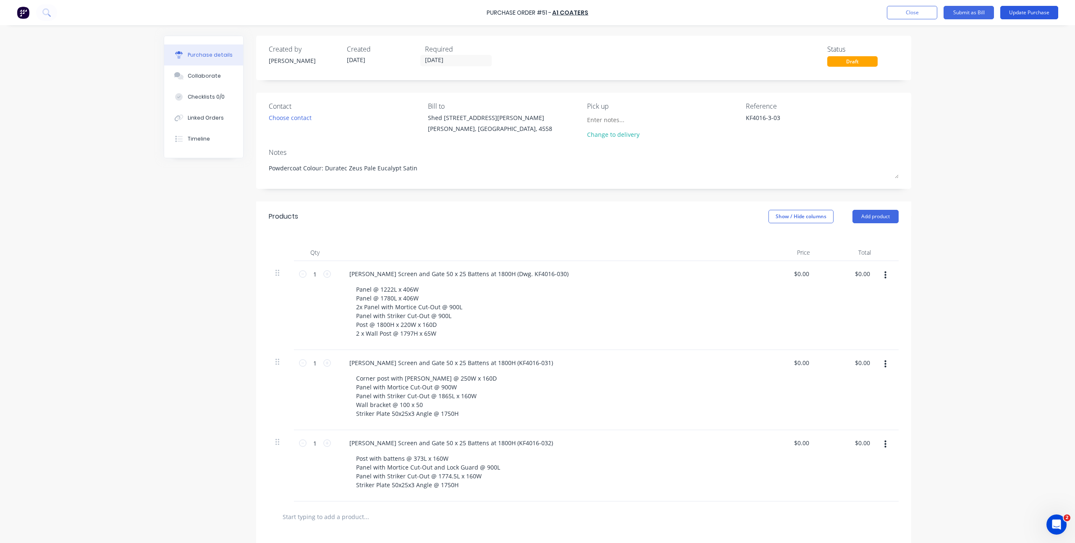
click at [1040, 15] on button "Update Purchase" at bounding box center [1029, 12] width 58 height 13
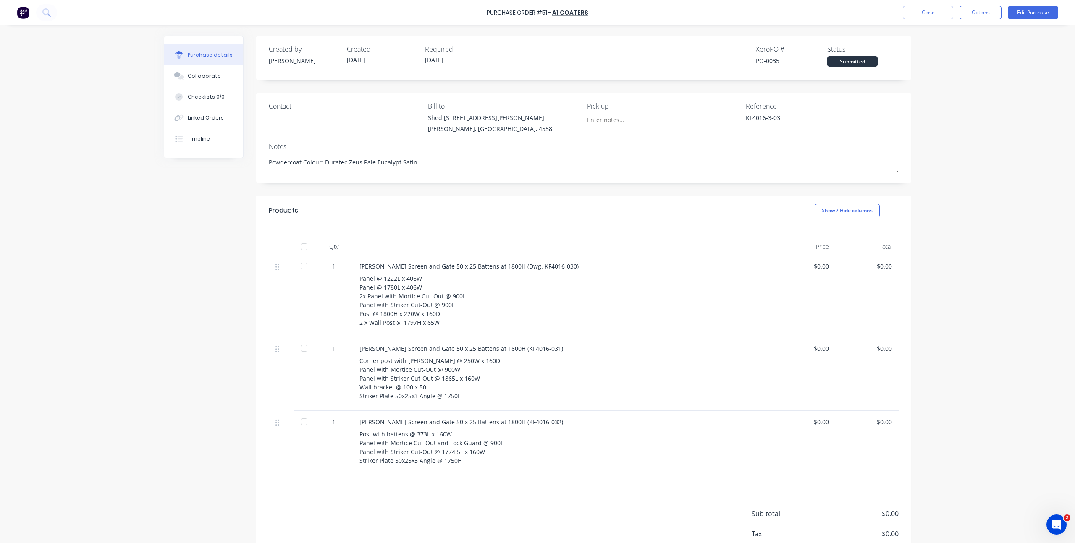
click at [966, 158] on div "Purchase Order #51 - A1 Coaters Close Options Edit Purchase Purchase details Co…" at bounding box center [537, 271] width 1075 height 543
click at [939, 12] on button "Close" at bounding box center [928, 12] width 50 height 13
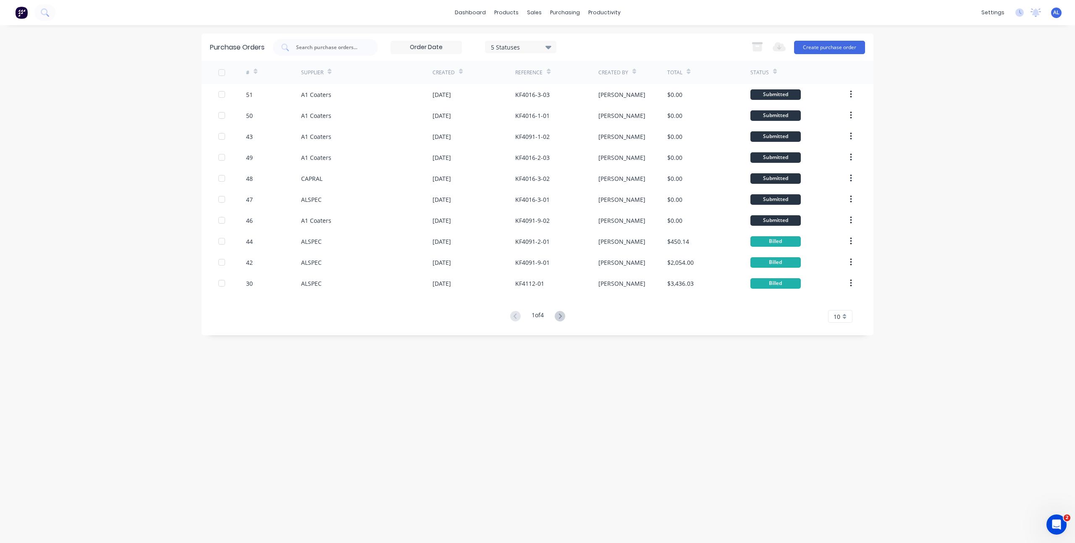
click at [359, 377] on div "Purchase Orders 5 Statuses 5 Statuses Export to Excel (XLSX) Create purchase or…" at bounding box center [538, 284] width 672 height 501
click at [268, 372] on div "Purchase Orders 5 Statuses 5 Statuses Export to Excel (XLSX) Create purchase or…" at bounding box center [538, 284] width 672 height 501
click at [171, 361] on div "dashboard products sales purchasing productivity dashboard products Product Cat…" at bounding box center [537, 271] width 1075 height 543
click at [160, 217] on div "dashboard products sales purchasing productivity dashboard products Product Cat…" at bounding box center [537, 271] width 1075 height 543
click at [192, 159] on div "dashboard products sales purchasing productivity dashboard products Product Cat…" at bounding box center [537, 271] width 1075 height 543
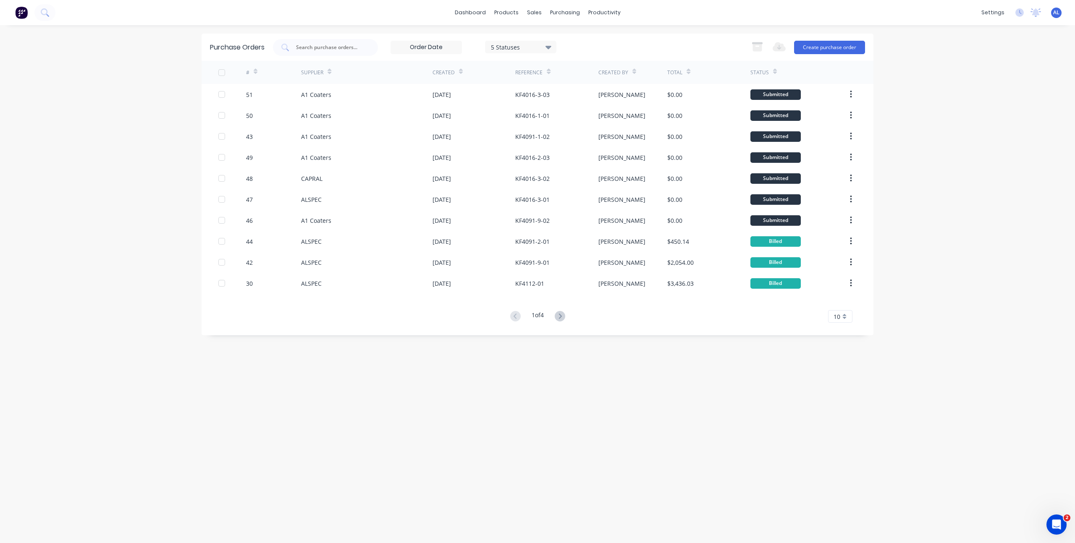
click at [324, 384] on div "Purchase Orders 5 Statuses 5 Statuses Export to Excel (XLSX) Create purchase or…" at bounding box center [538, 284] width 672 height 501
click at [211, 350] on div "Purchase Orders 5 Statuses 5 Statuses Export to Excel (XLSX) Create purchase or…" at bounding box center [538, 284] width 672 height 501
click at [157, 201] on div "dashboard products sales purchasing productivity dashboard products Product Cat…" at bounding box center [537, 271] width 1075 height 543
click at [161, 131] on div "dashboard products sales purchasing productivity dashboard products Product Cat…" at bounding box center [537, 271] width 1075 height 543
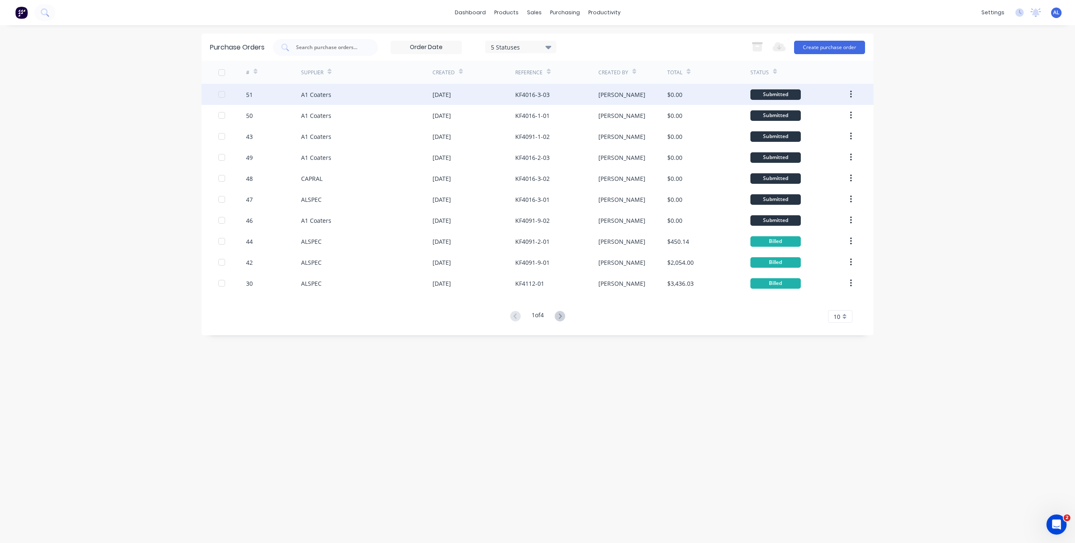
click at [421, 97] on div "A1 Coaters" at bounding box center [366, 94] width 131 height 21
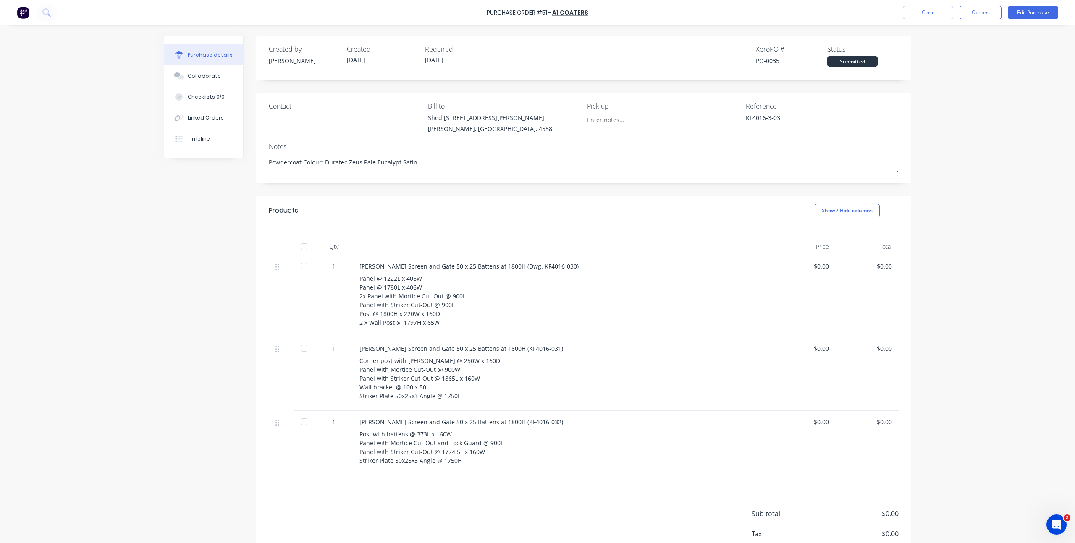
click at [922, 156] on div "Purchase Order #51 - A1 Coaters Close Options Edit Purchase Purchase details Co…" at bounding box center [537, 271] width 1075 height 543
click at [995, 16] on button "Options" at bounding box center [980, 12] width 42 height 13
click at [980, 38] on div "Print / Email" at bounding box center [961, 34] width 65 height 12
click at [971, 63] on div "Without pricing" at bounding box center [961, 68] width 65 height 12
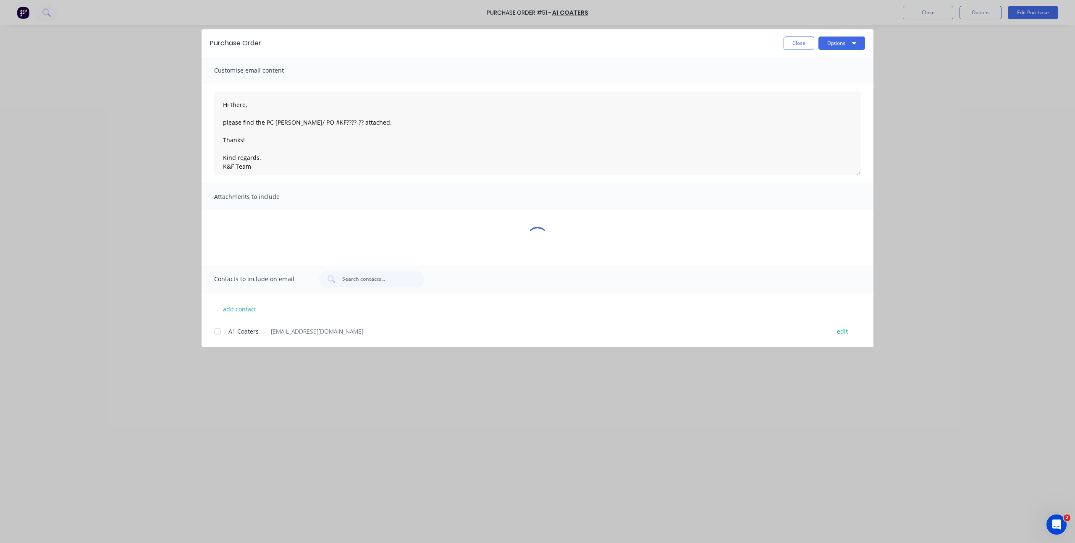
type textarea "x"
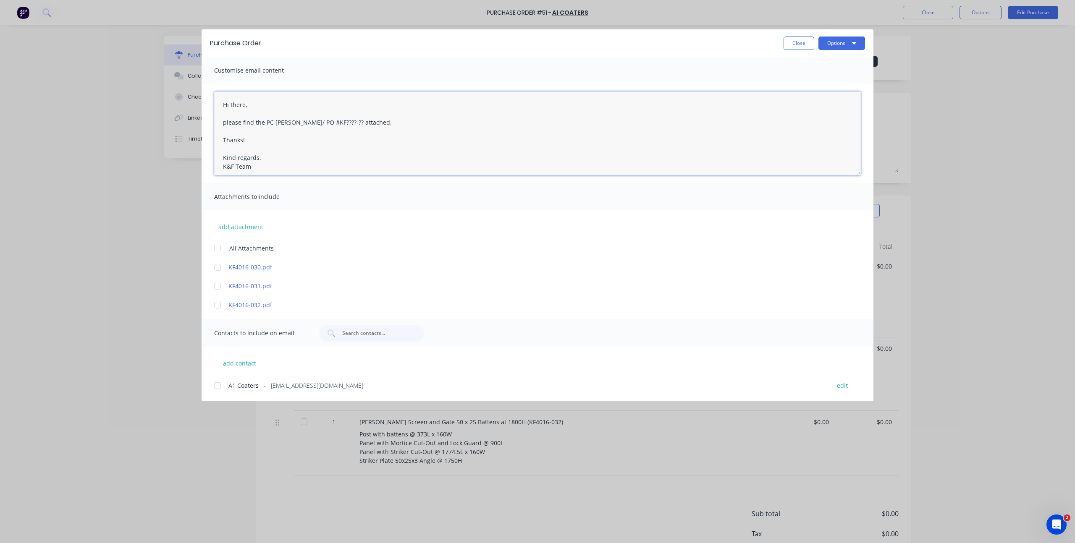
click at [324, 125] on textarea "Hi there, please find the PC [PERSON_NAME]/ PO #KF????-?? attached. Thanks! Kin…" at bounding box center [537, 134] width 647 height 84
click at [330, 121] on textarea "Hi there, please find the PC [PERSON_NAME]/ PO #KF????-?? attached. Thanks! Kin…" at bounding box center [537, 134] width 647 height 84
click at [334, 124] on textarea "Hi there, please find the PC [PERSON_NAME]/ PO #KF????-?? attached. Thanks! Kin…" at bounding box center [537, 134] width 647 height 84
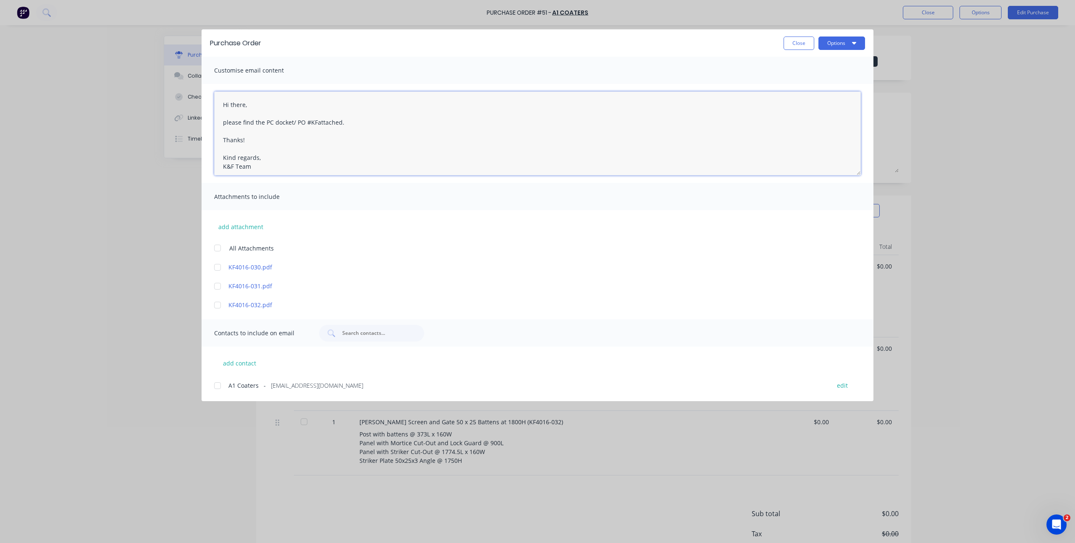
paste textarea "KF4016-3-03"
click at [316, 118] on textarea "Hi there, please find the PC docket/ PO #KFKF4016-3-03 attached. Thanks! Kind r…" at bounding box center [537, 134] width 647 height 84
type textarea "Hi there, please find the PC docket/ PO #KF4016-3-03 attached. Thanks! Kind reg…"
click at [350, 151] on textarea "Hi there, please find the PC docket/ PO #KF4016-3-03 attached. Thanks! Kind reg…" at bounding box center [537, 134] width 647 height 84
click at [212, 246] on div at bounding box center [217, 248] width 17 height 17
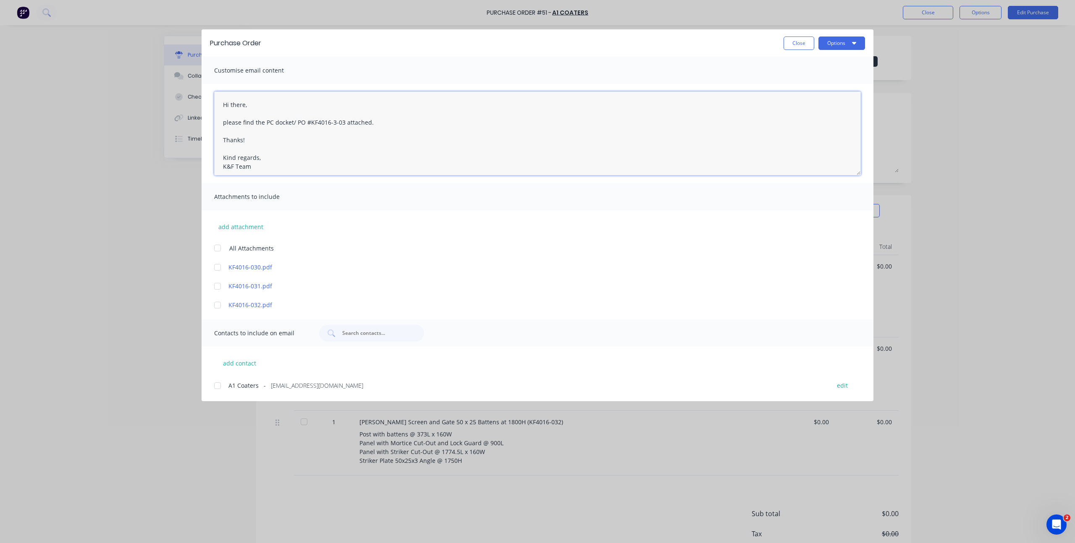
type textarea "x"
type textarea "Hi there, please find the PC docket/ PO #KF4016-3-03 attached. Thanks! Kind reg…"
click at [833, 47] on button "Options" at bounding box center [841, 43] width 47 height 13
click at [261, 341] on div "Contacts to include on email" at bounding box center [538, 333] width 672 height 27
click at [213, 385] on div at bounding box center [217, 385] width 17 height 17
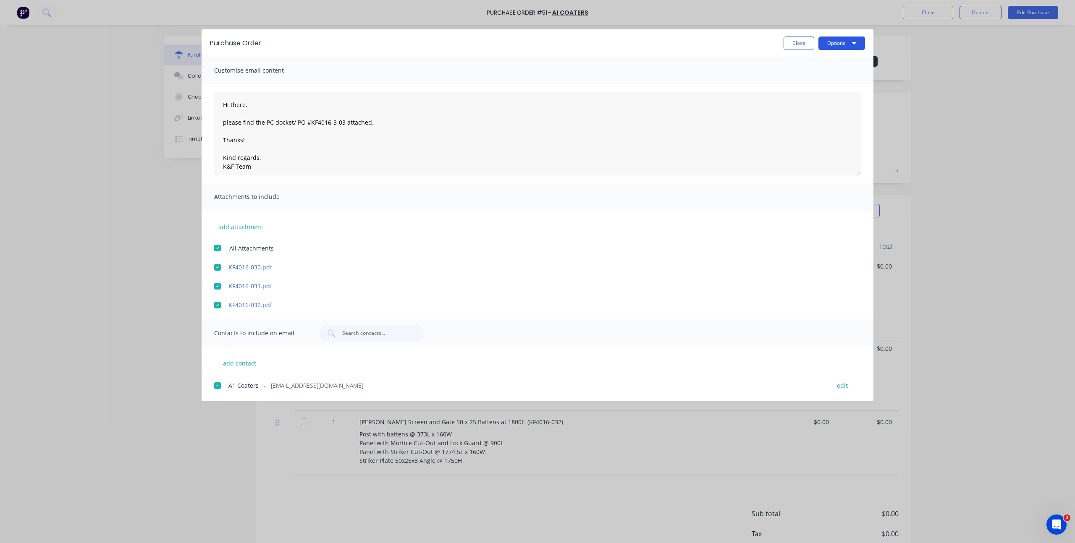
click at [854, 45] on icon "button" at bounding box center [854, 42] width 4 height 7
click at [815, 97] on div "Email" at bounding box center [825, 98] width 65 height 12
click at [838, 41] on button "Options" at bounding box center [841, 43] width 47 height 13
click at [827, 61] on div "Preview" at bounding box center [825, 64] width 65 height 12
click at [794, 44] on button "Close" at bounding box center [799, 43] width 31 height 13
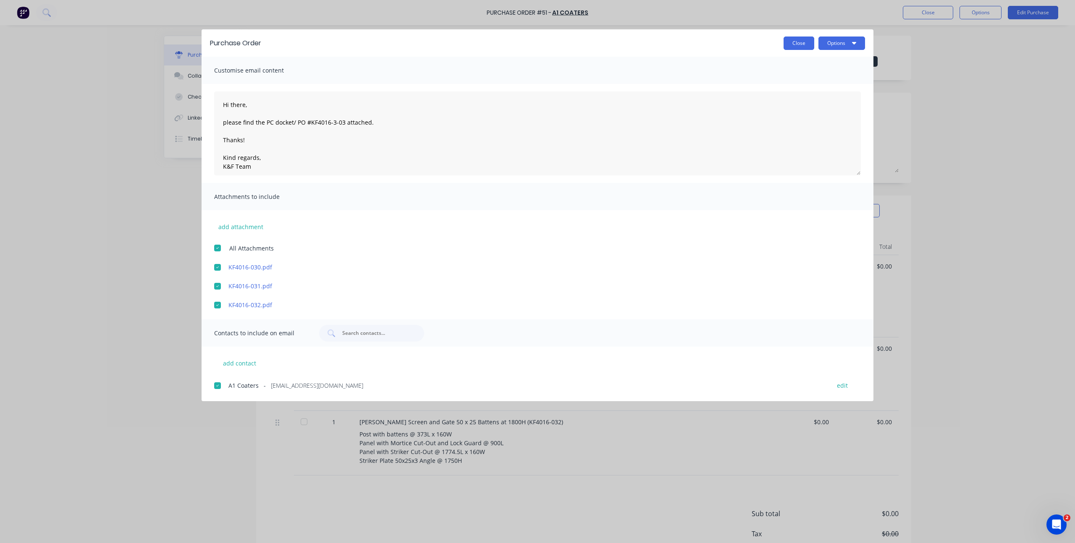
type textarea "x"
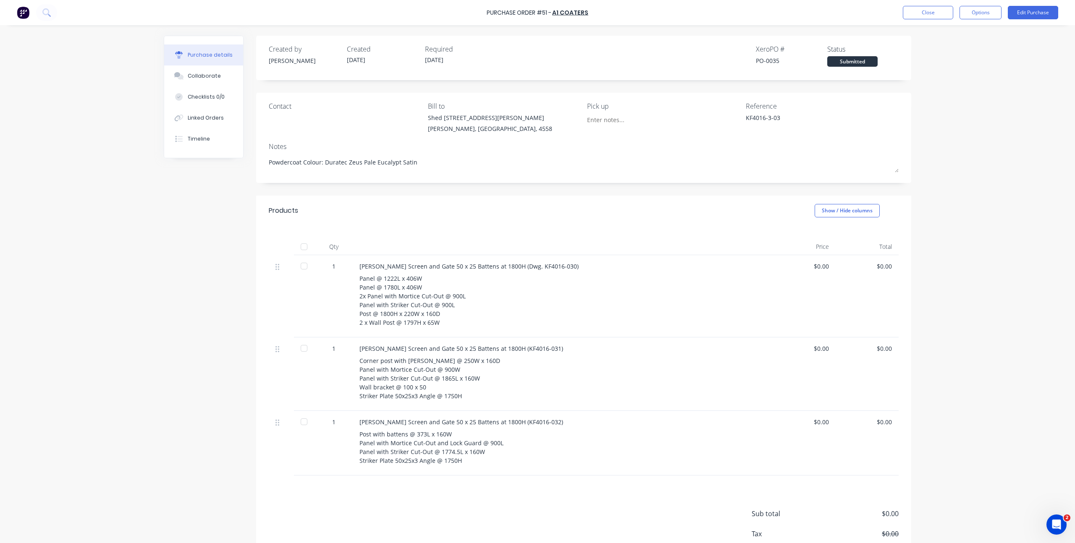
click at [178, 351] on div "Created by [PERSON_NAME] Created [DATE] Required [DATE] Xero PO # PO-0035 Statu…" at bounding box center [537, 311] width 747 height 551
click at [190, 338] on div "Created by [PERSON_NAME] Created [DATE] Required [DATE] Xero PO # PO-0035 Statu…" at bounding box center [537, 311] width 747 height 551
click at [926, 15] on button "Close" at bounding box center [928, 12] width 50 height 13
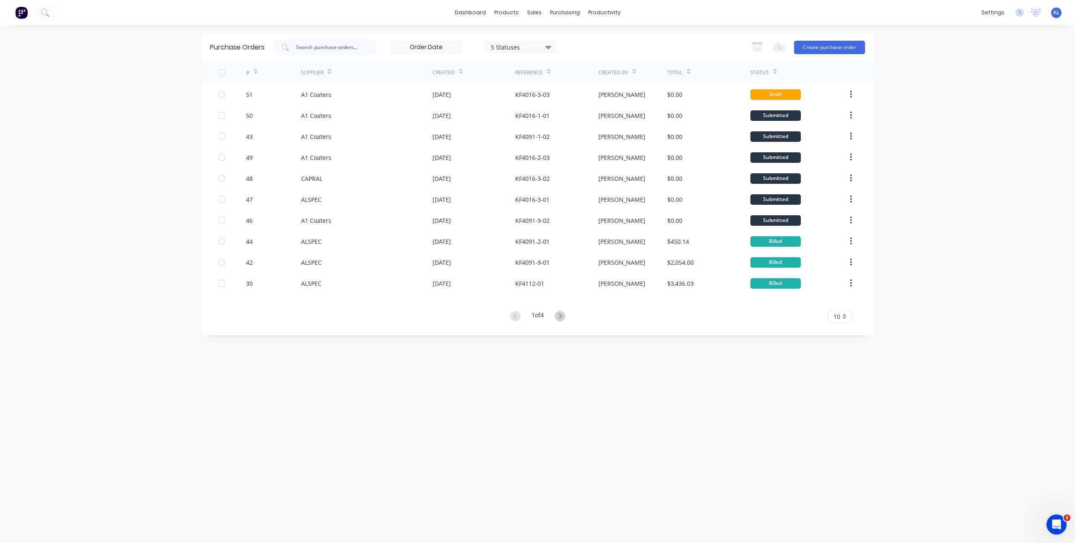
click at [916, 116] on div "dashboard products sales purchasing productivity dashboard products Product Cat…" at bounding box center [537, 271] width 1075 height 543
click at [98, 166] on div "dashboard products sales purchasing productivity dashboard products Product Cat…" at bounding box center [537, 271] width 1075 height 543
click at [480, 11] on link "dashboard" at bounding box center [470, 12] width 39 height 13
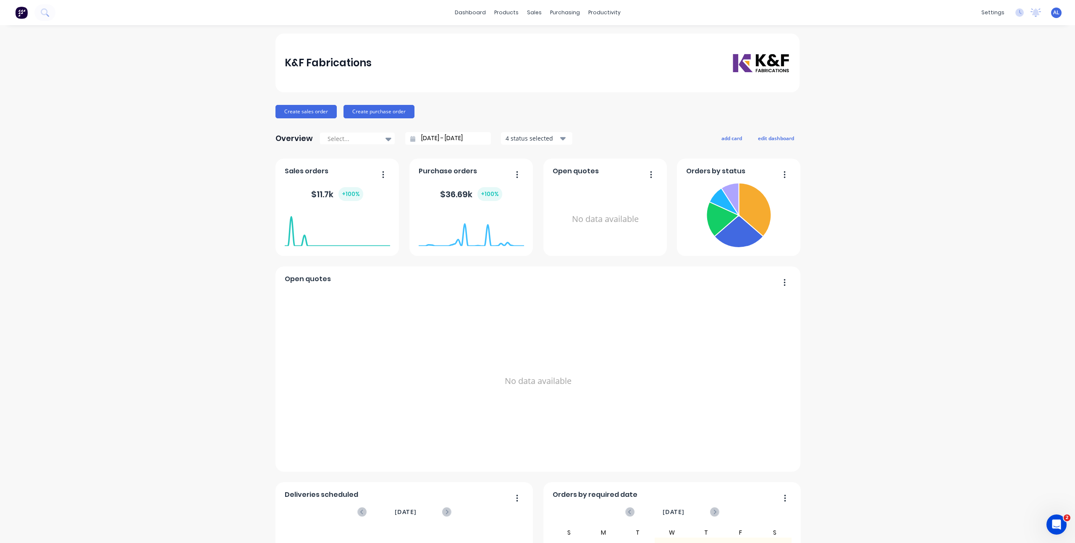
click at [197, 285] on div "K&F Fabrications Create sales order Create purchase order Overview Select... [D…" at bounding box center [537, 361] width 1075 height 654
click at [235, 323] on div "K&F Fabrications Create sales order Create purchase order Overview Select... [D…" at bounding box center [537, 361] width 1075 height 654
click at [847, 156] on div "K&F Fabrications Create sales order Create purchase order Overview Select... [D…" at bounding box center [537, 361] width 1075 height 654
